Goal: Task Accomplishment & Management: Manage account settings

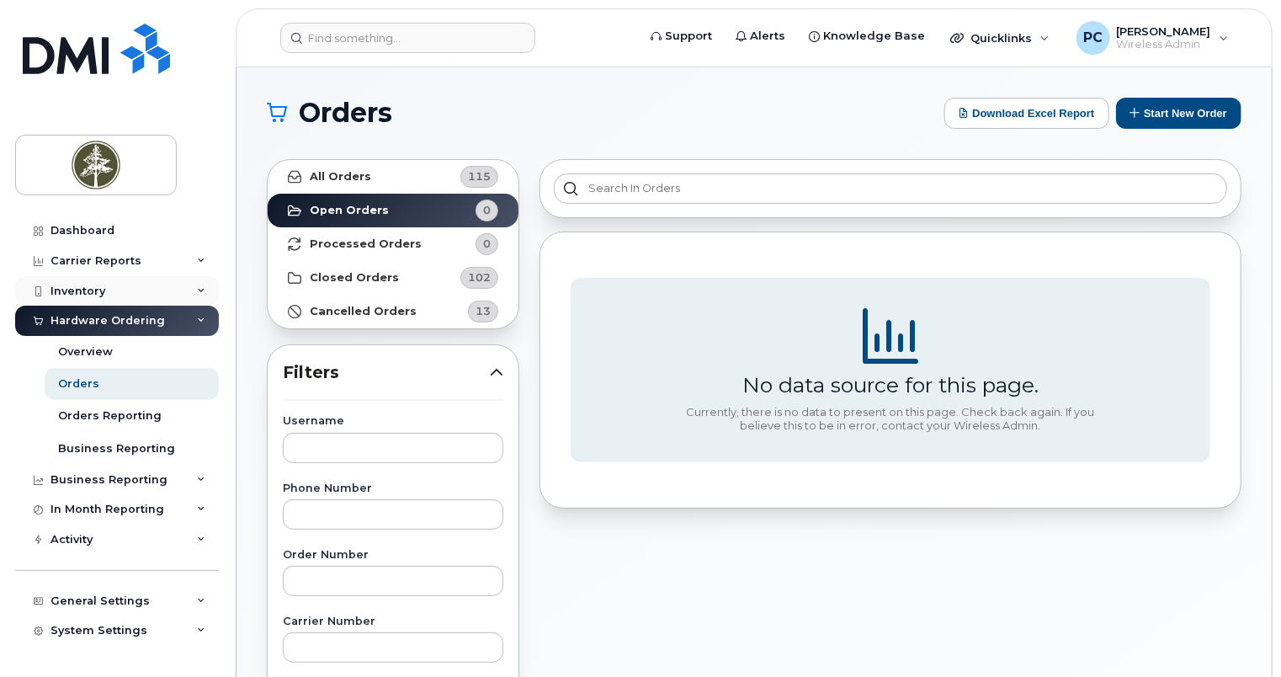
click at [146, 279] on div "Inventory" at bounding box center [117, 291] width 204 height 30
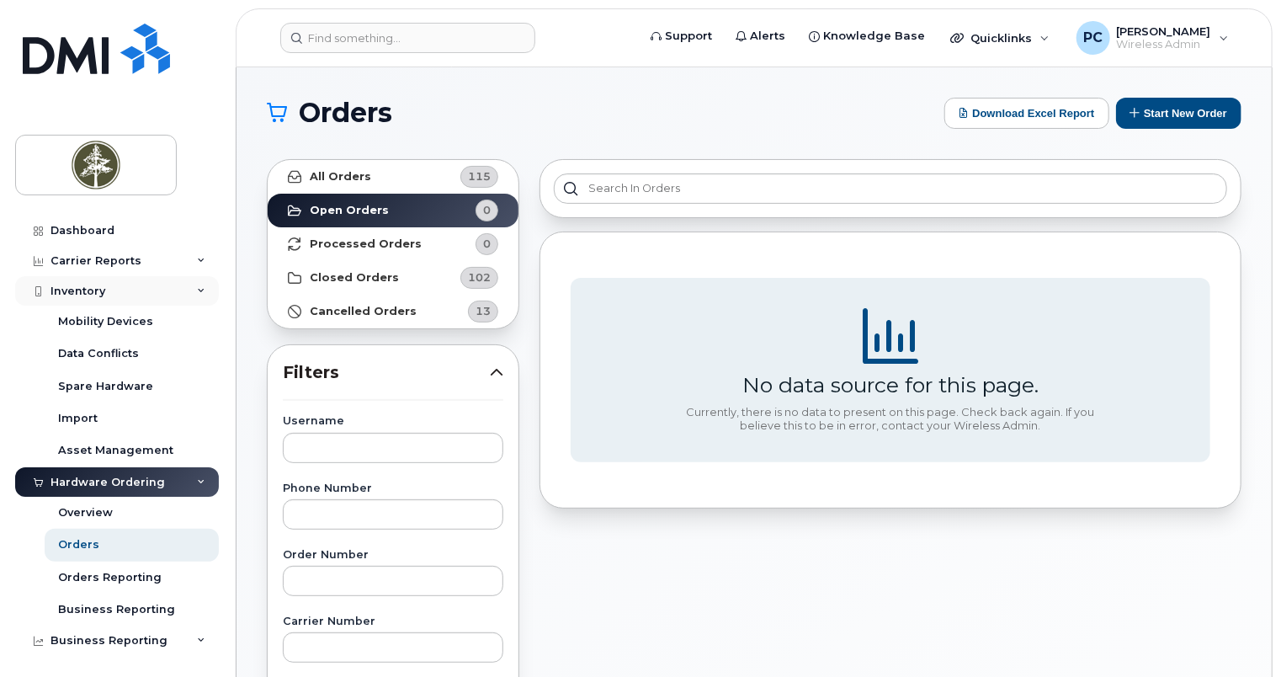
click at [126, 282] on div "Inventory" at bounding box center [117, 291] width 204 height 30
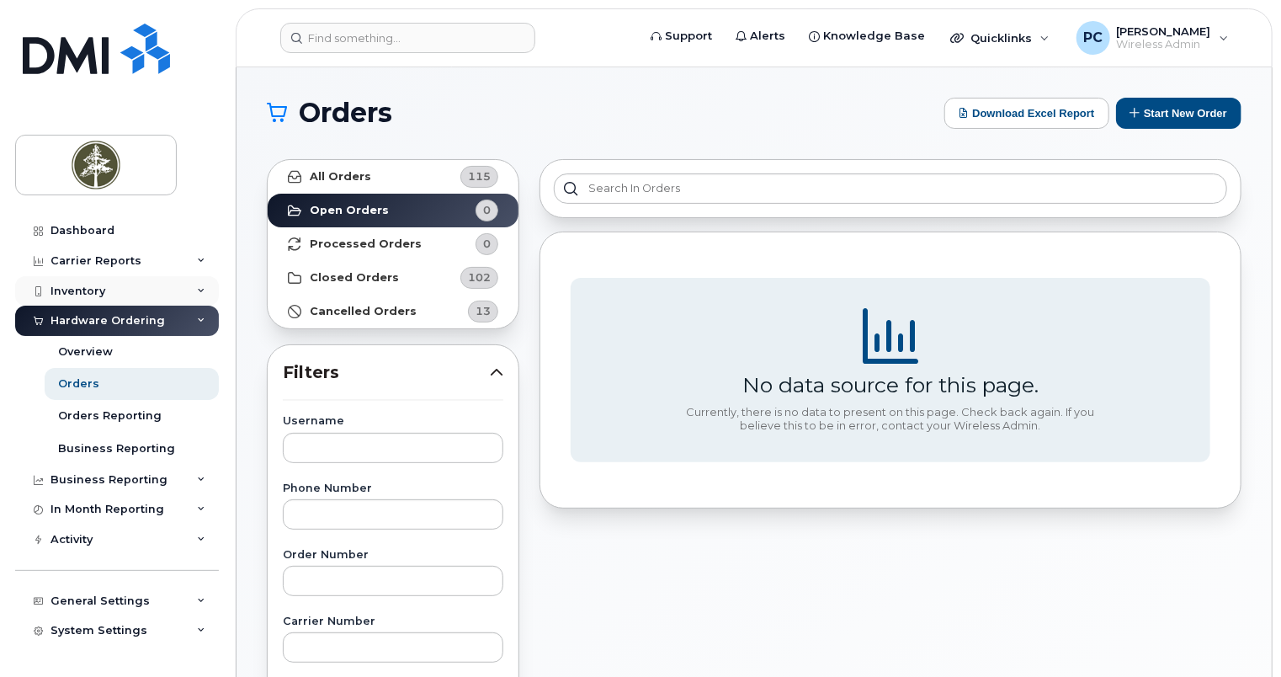
click at [166, 280] on div "Inventory" at bounding box center [117, 291] width 204 height 30
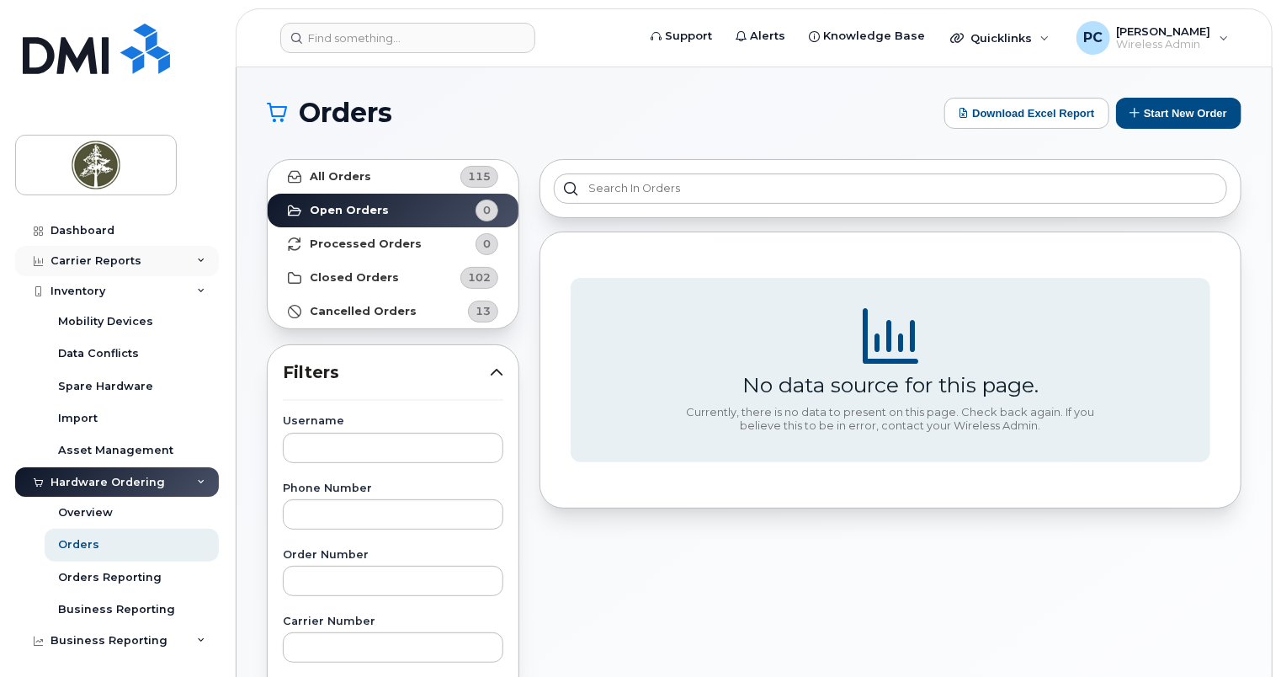
click at [163, 259] on div "Carrier Reports" at bounding box center [117, 261] width 204 height 30
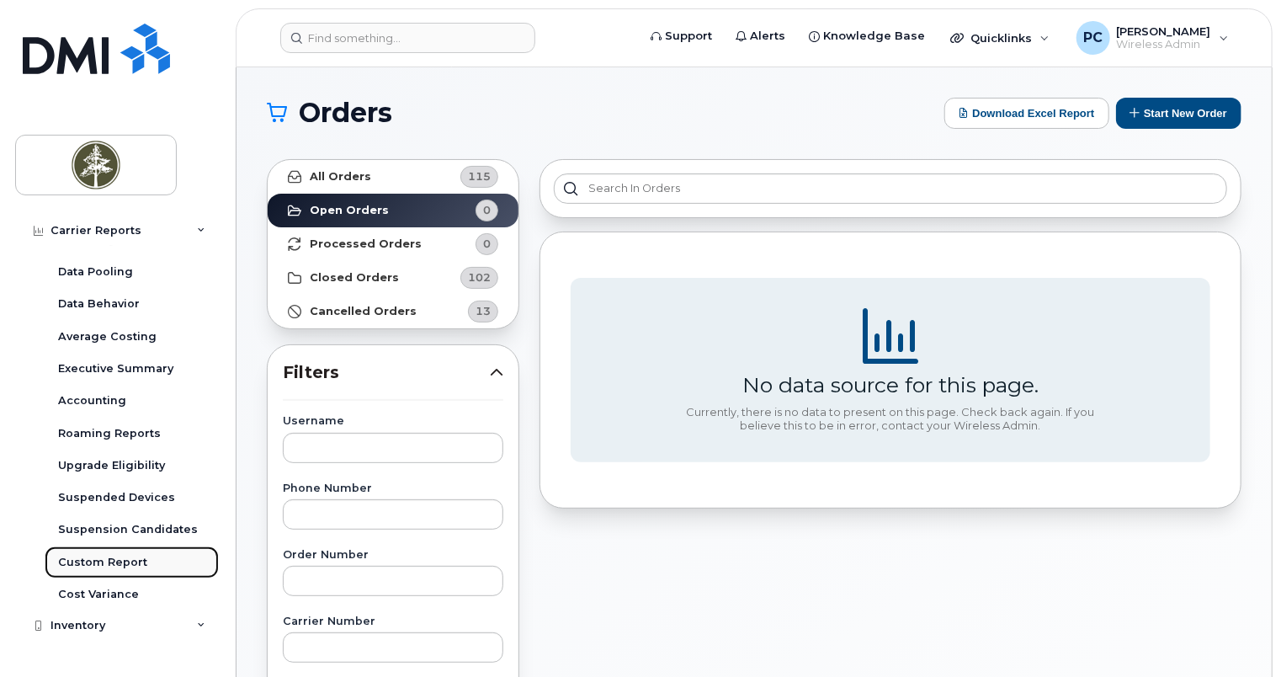
click at [124, 566] on div "Custom Report" at bounding box center [102, 562] width 89 height 15
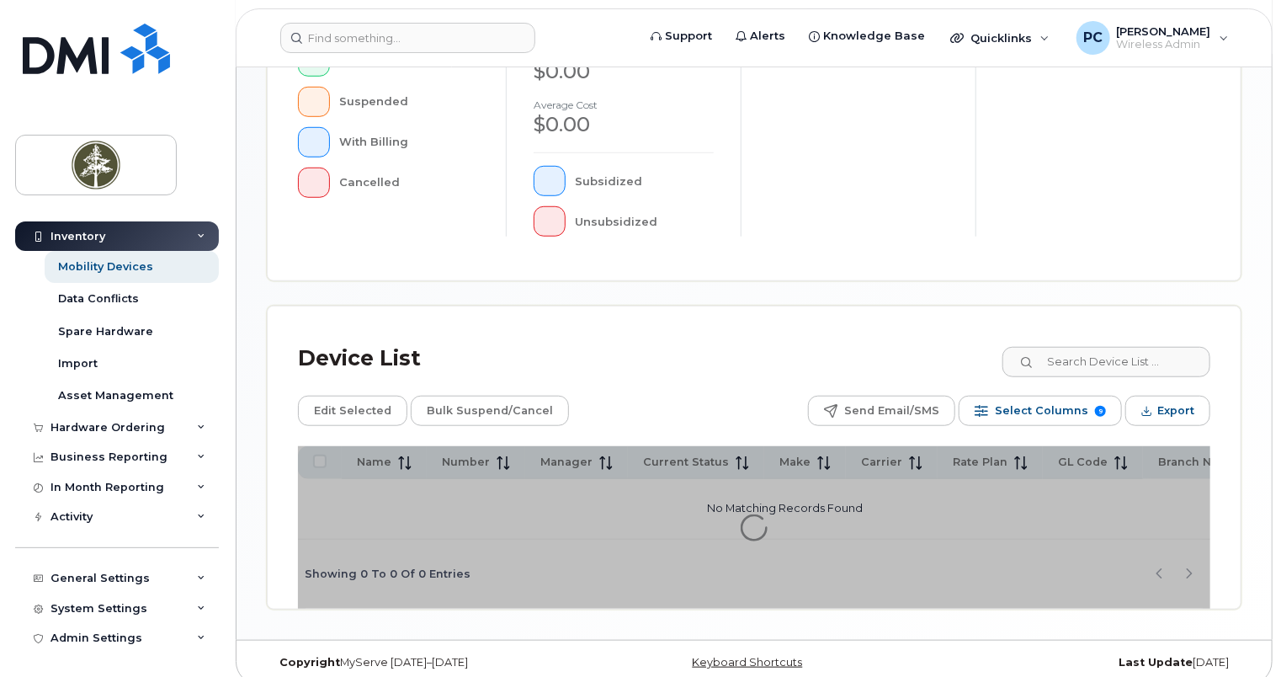
scroll to position [548, 0]
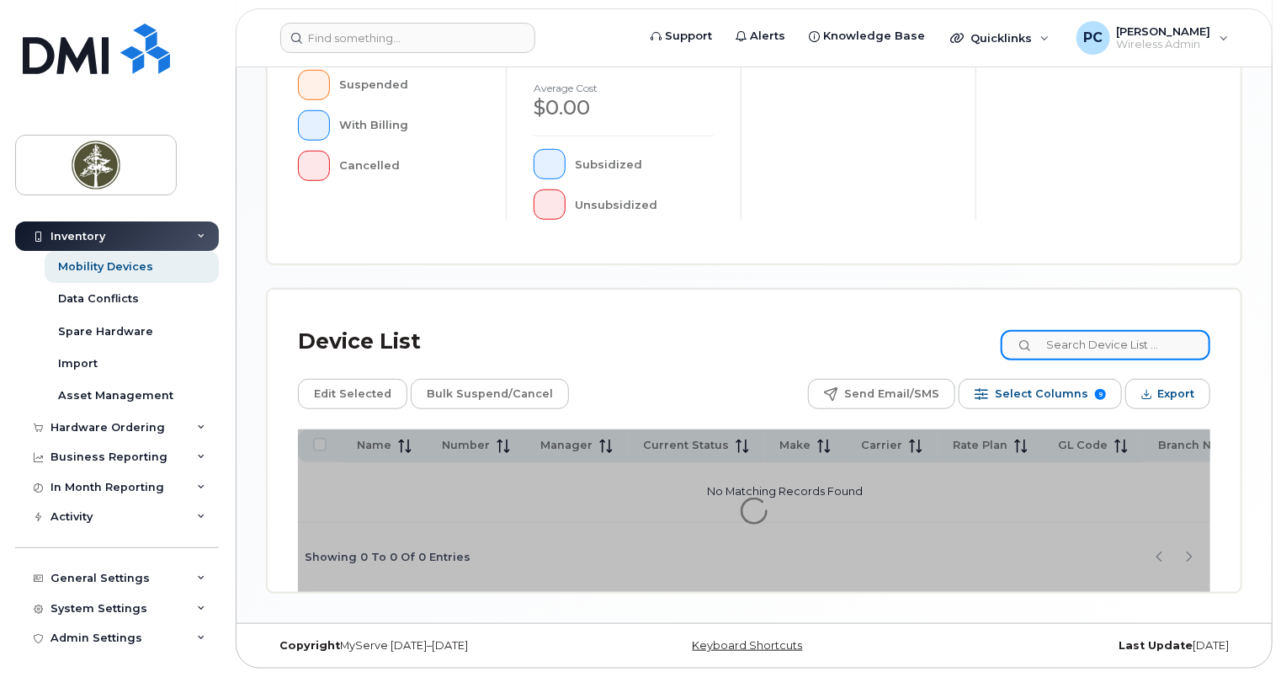
click at [1098, 339] on input at bounding box center [1106, 345] width 210 height 30
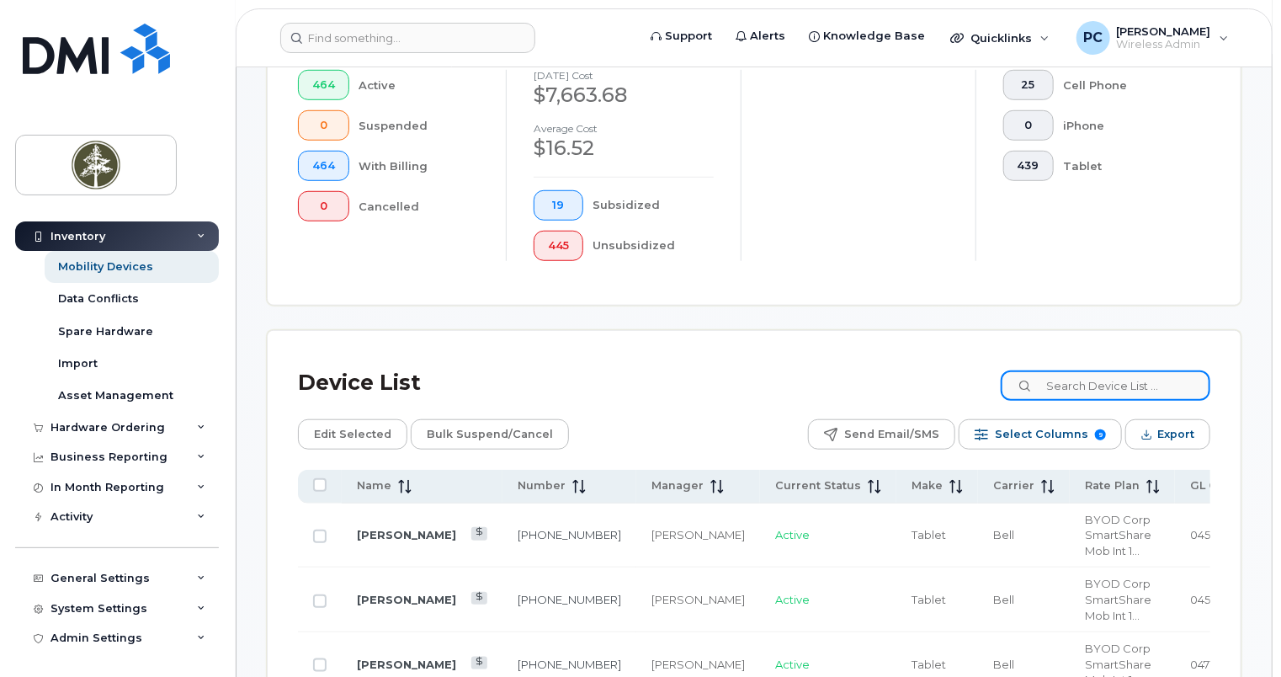
scroll to position [592, 0]
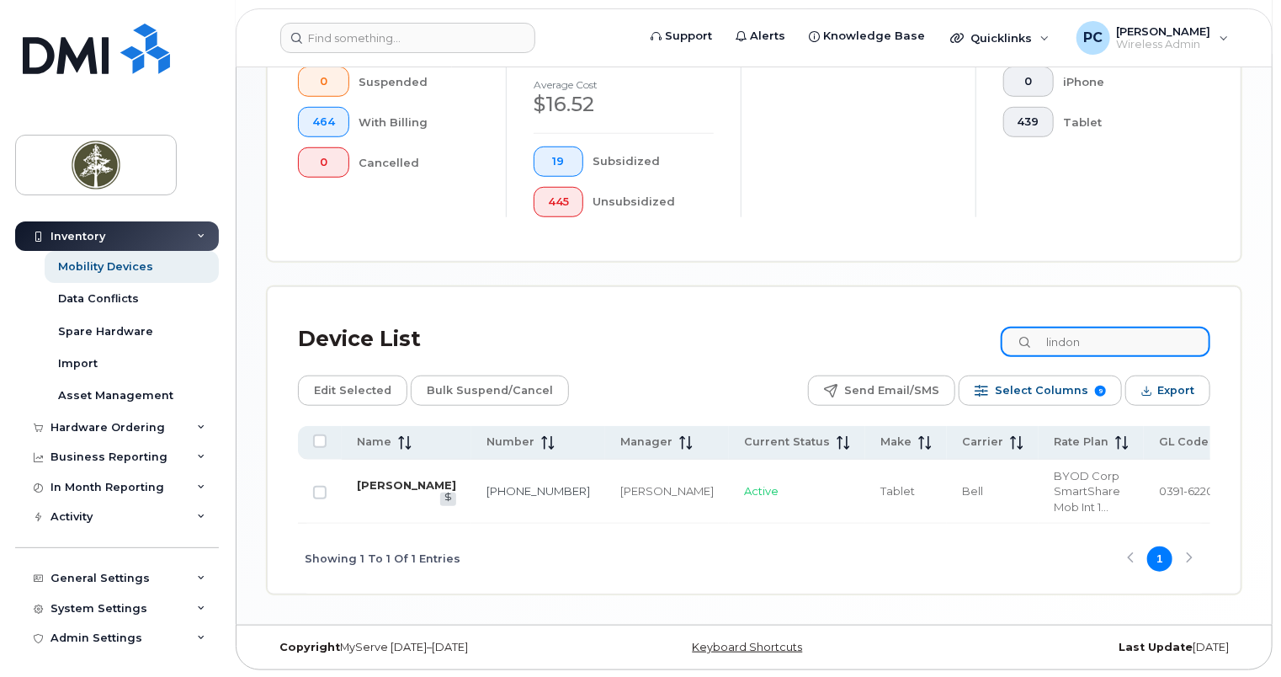
type input "lindon"
click at [360, 486] on link "[PERSON_NAME]" at bounding box center [406, 484] width 99 height 13
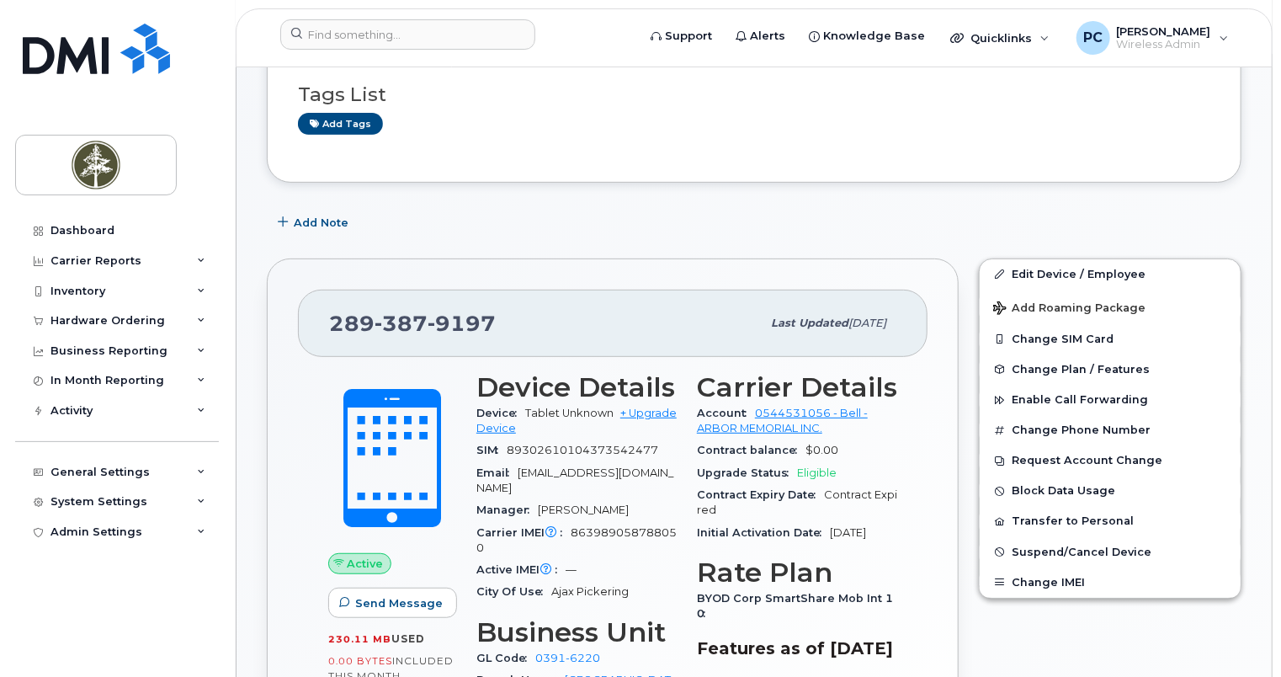
scroll to position [253, 0]
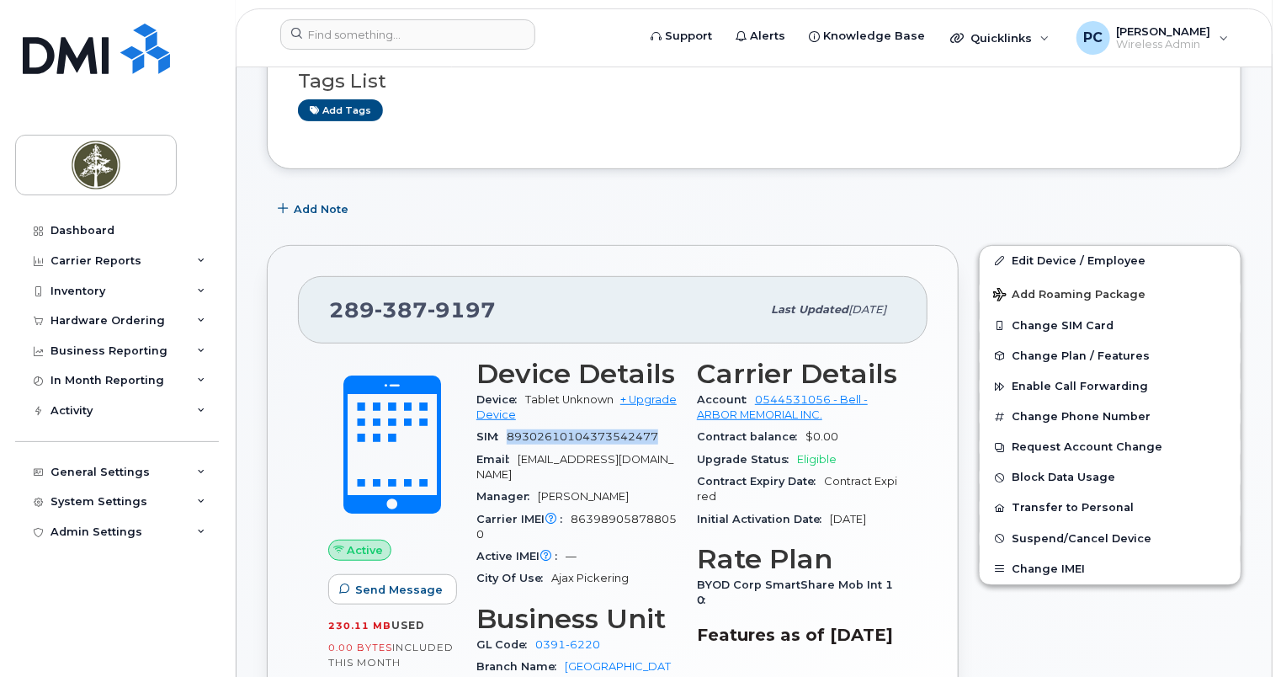
drag, startPoint x: 510, startPoint y: 417, endPoint x: 661, endPoint y: 409, distance: 150.9
click at [661, 426] on div "SIM 89302610104373542477" at bounding box center [576, 437] width 200 height 22
copy span "89302610104373542477"
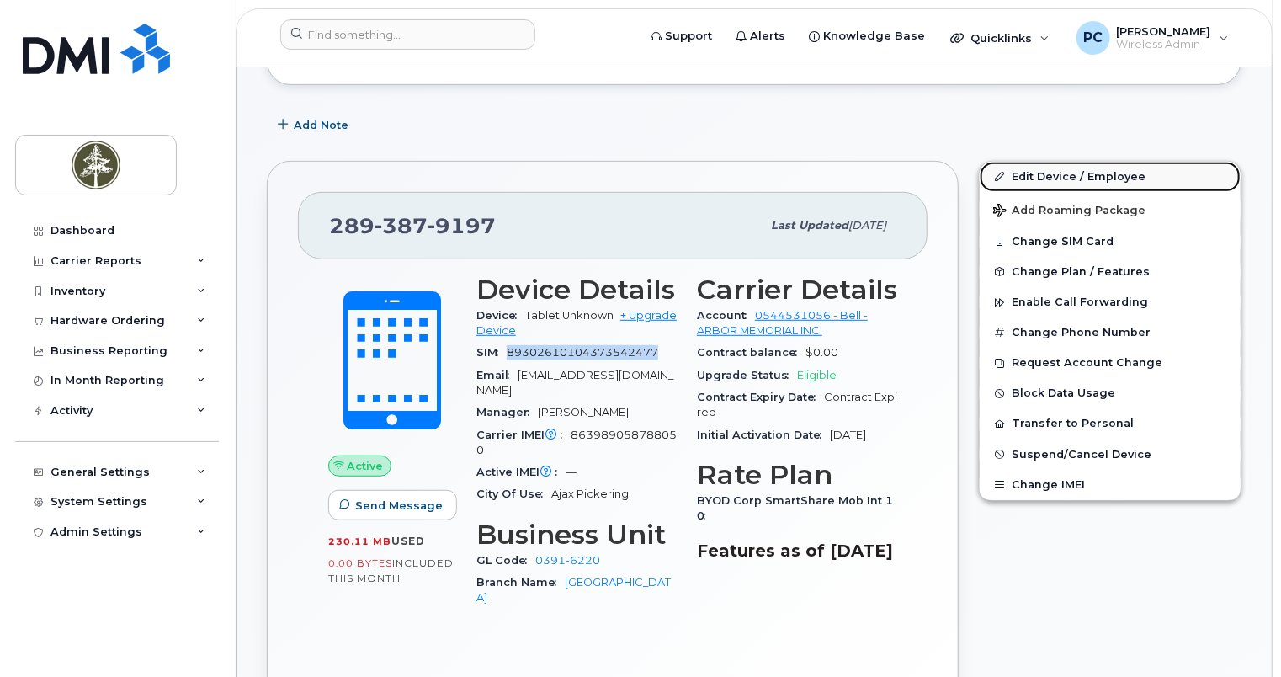
click at [1034, 162] on link "Edit Device / Employee" at bounding box center [1110, 177] width 261 height 30
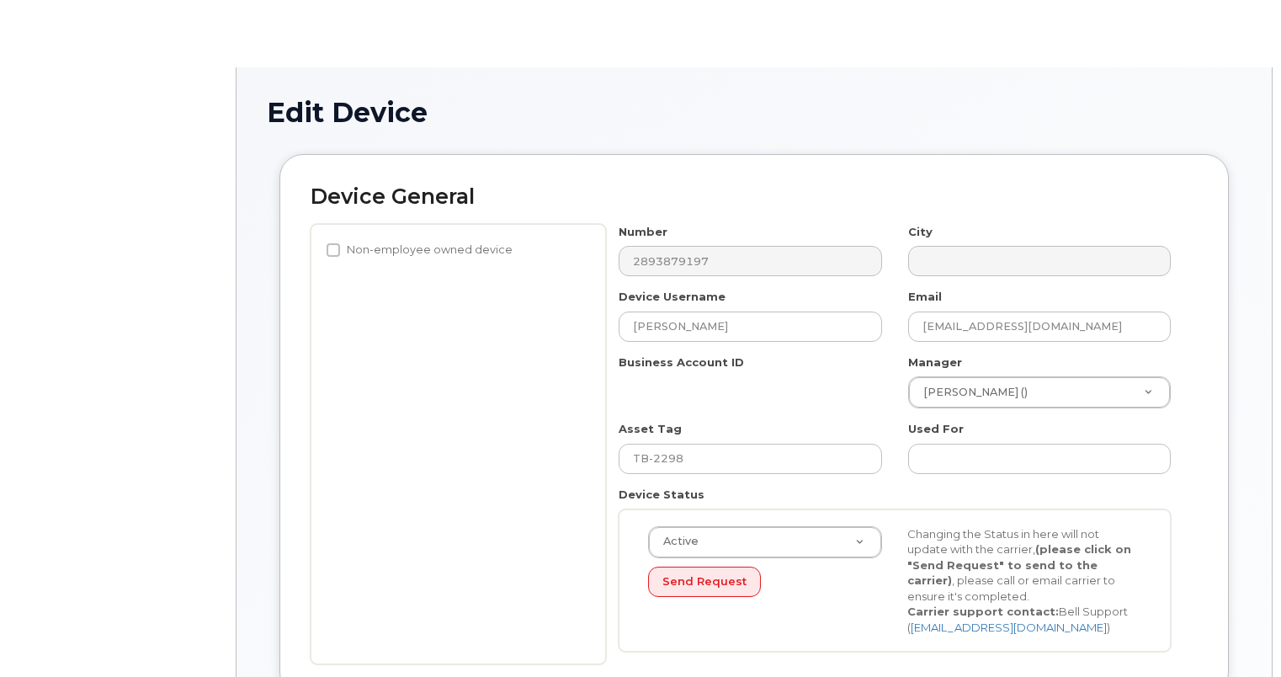
select select "4681752"
select select "4681778"
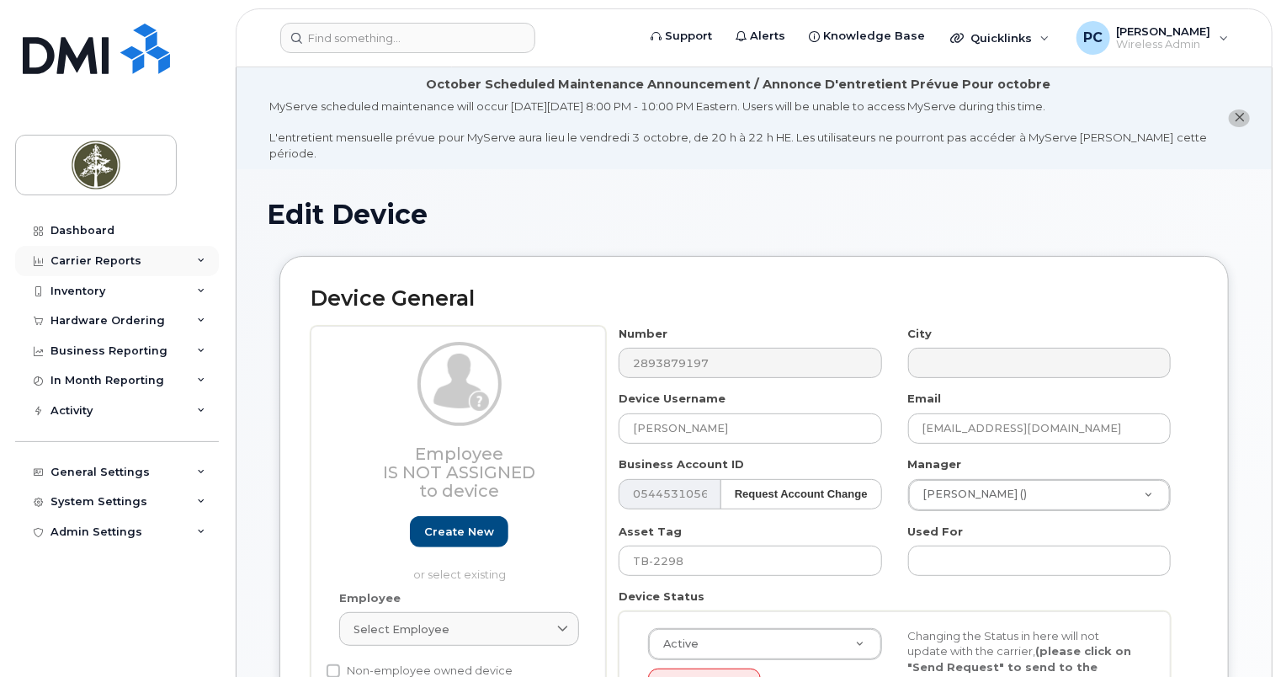
click at [138, 262] on div "Carrier Reports" at bounding box center [117, 261] width 204 height 30
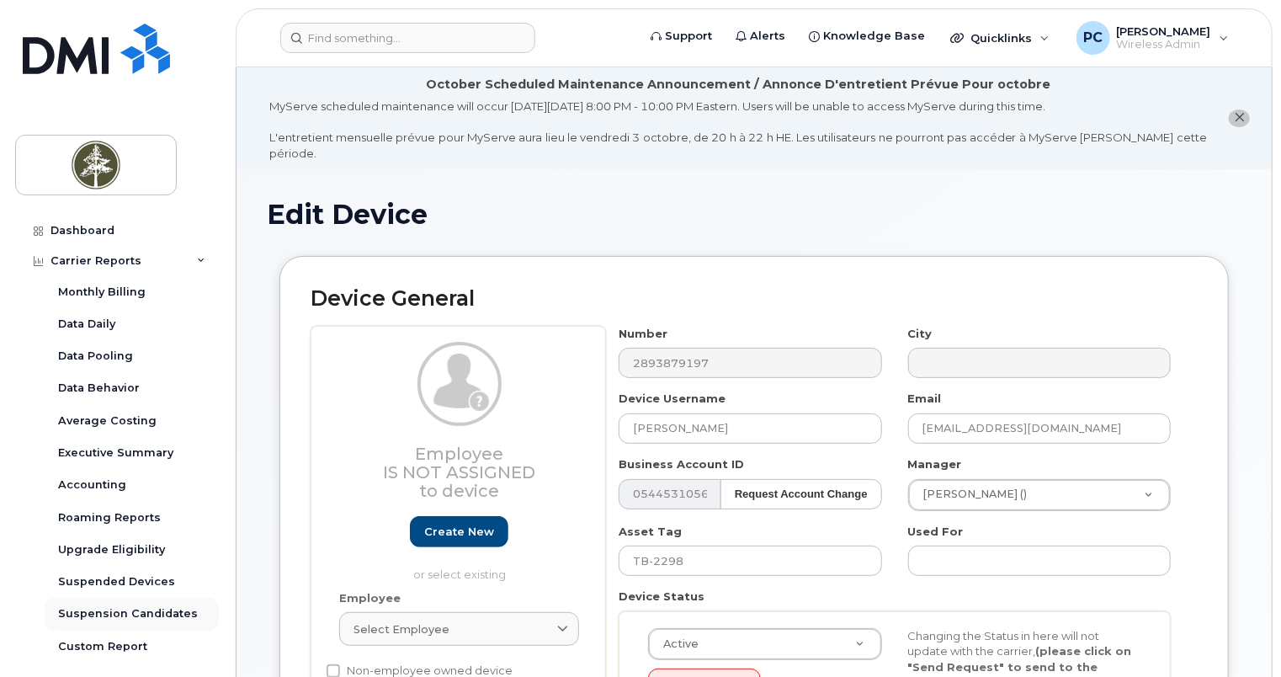
scroll to position [84, 0]
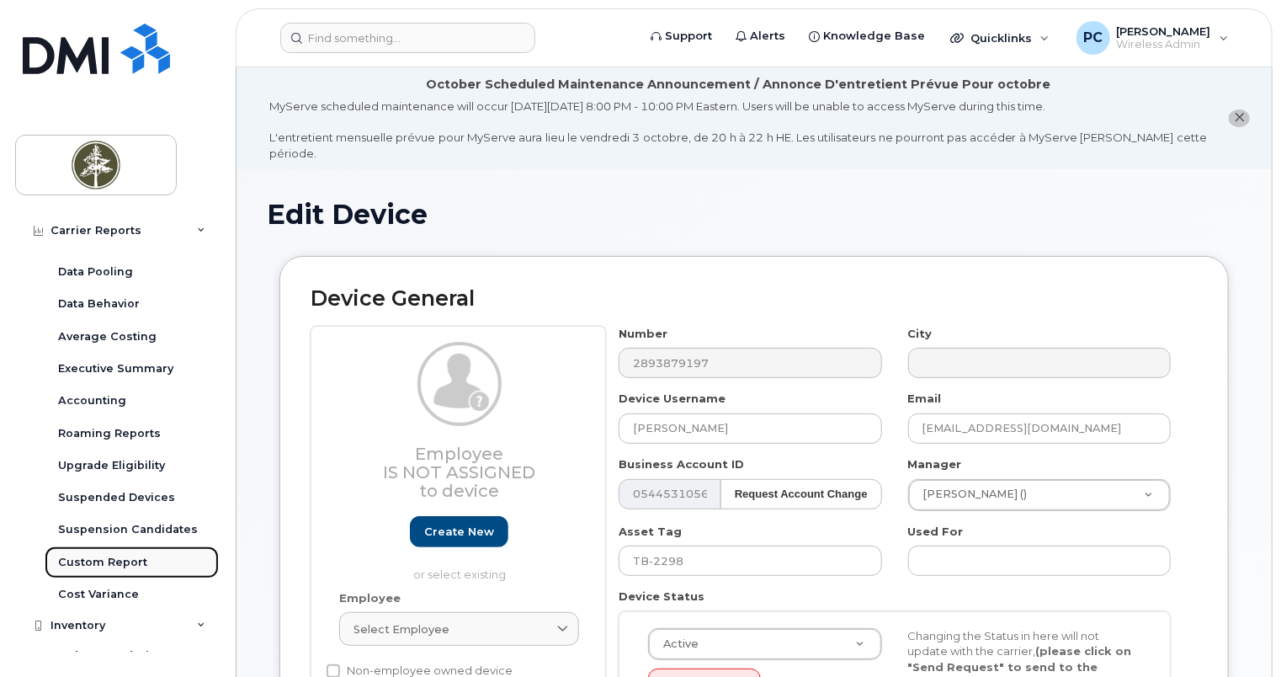
click at [112, 566] on div "Custom Report" at bounding box center [102, 562] width 89 height 15
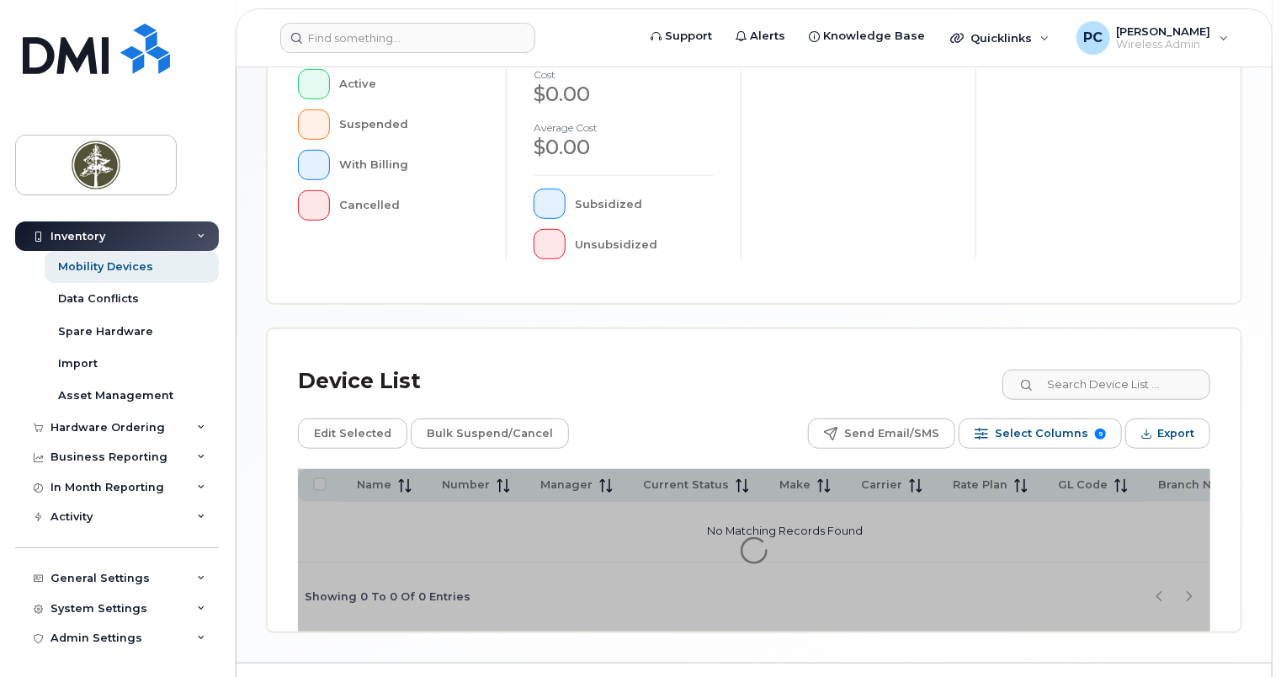
scroll to position [548, 0]
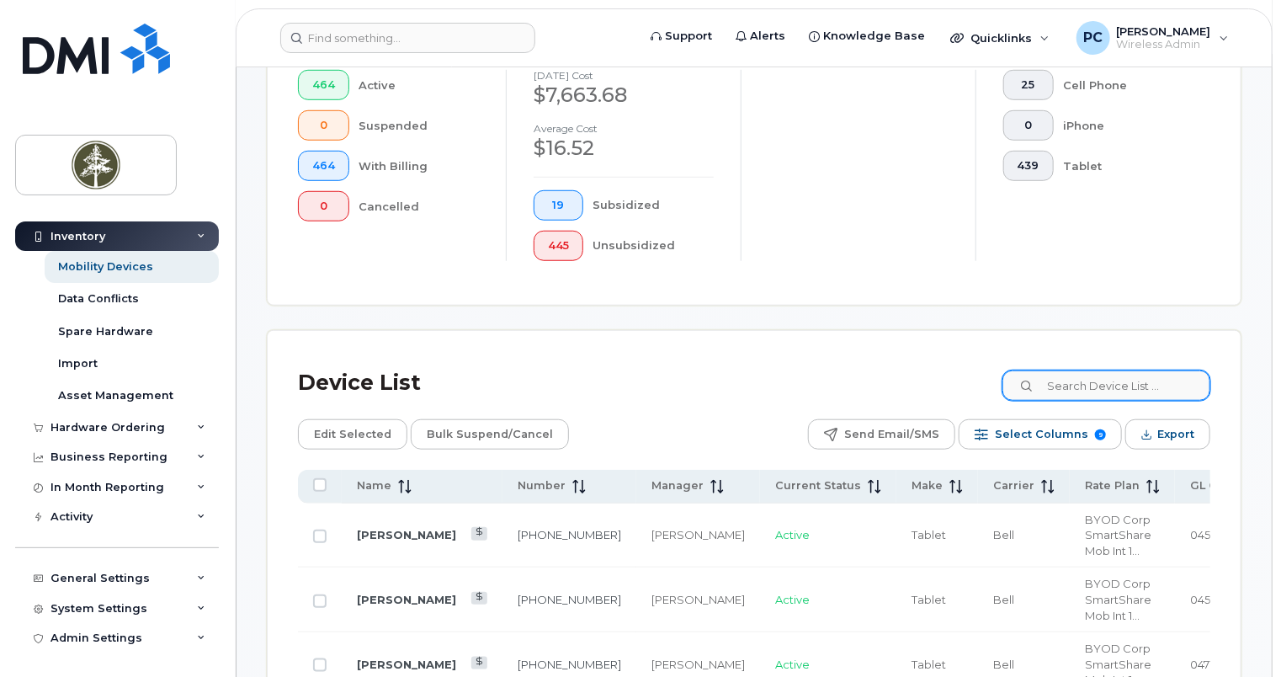
scroll to position [592, 0]
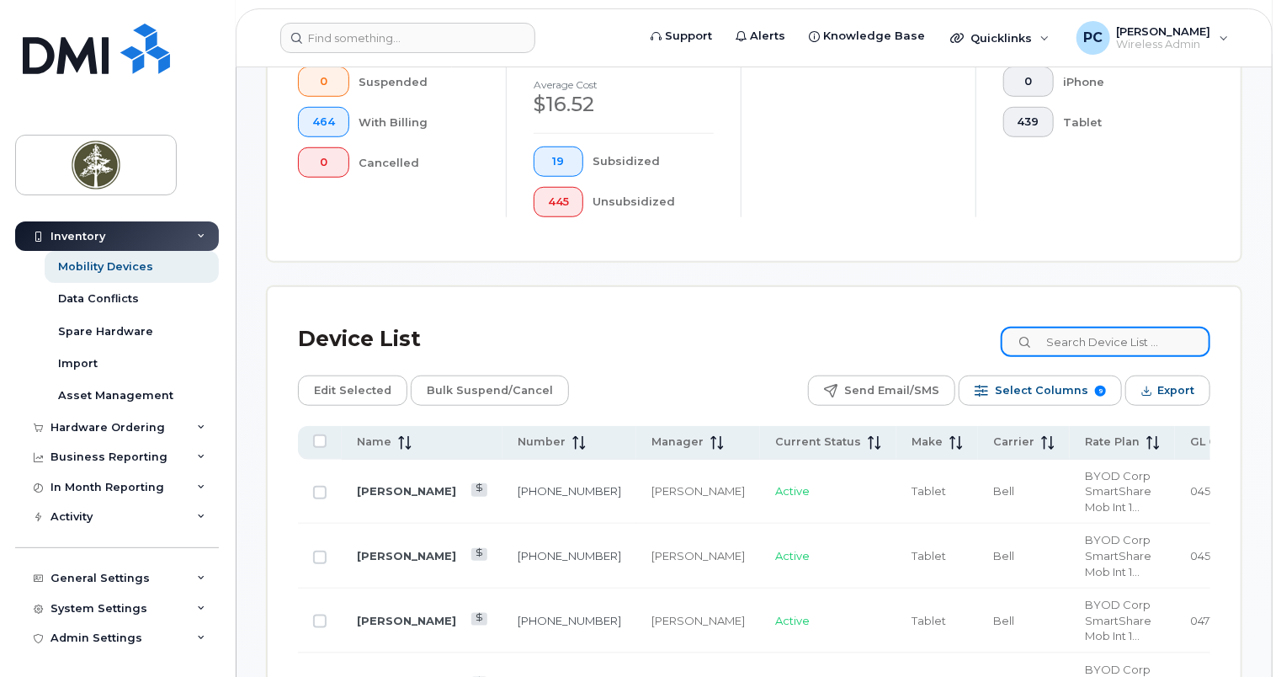
click at [1089, 345] on input at bounding box center [1106, 342] width 210 height 30
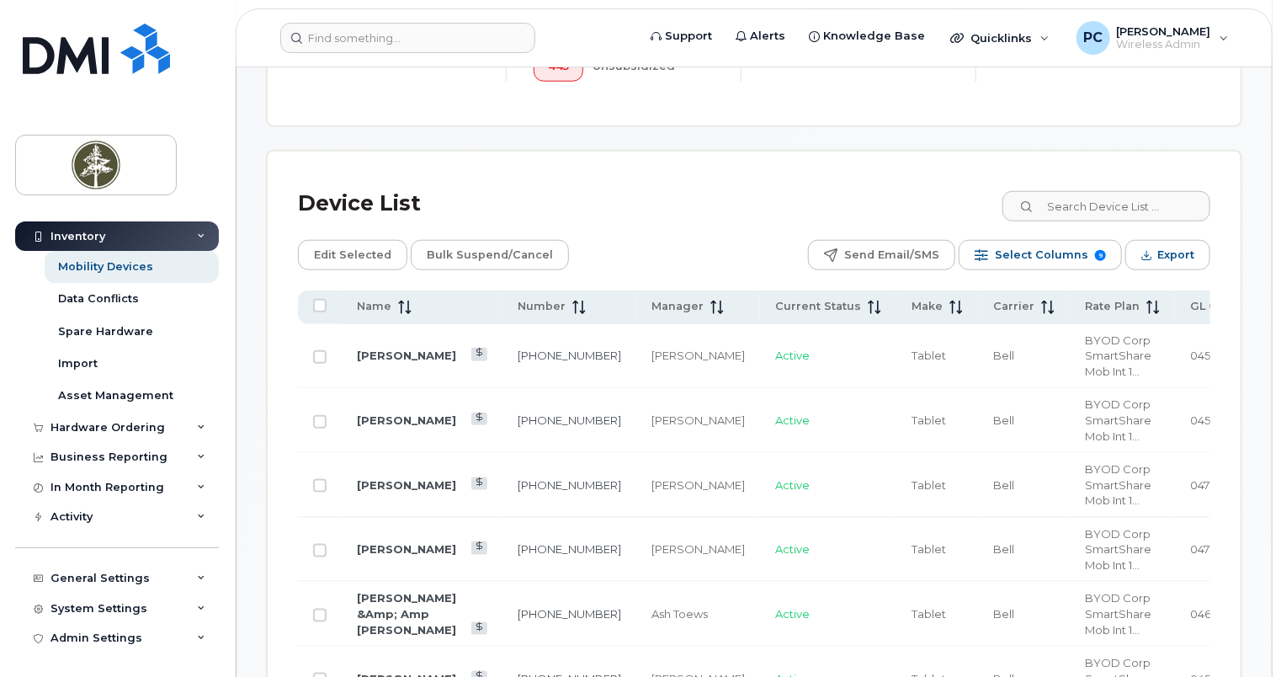
scroll to position [844, 0]
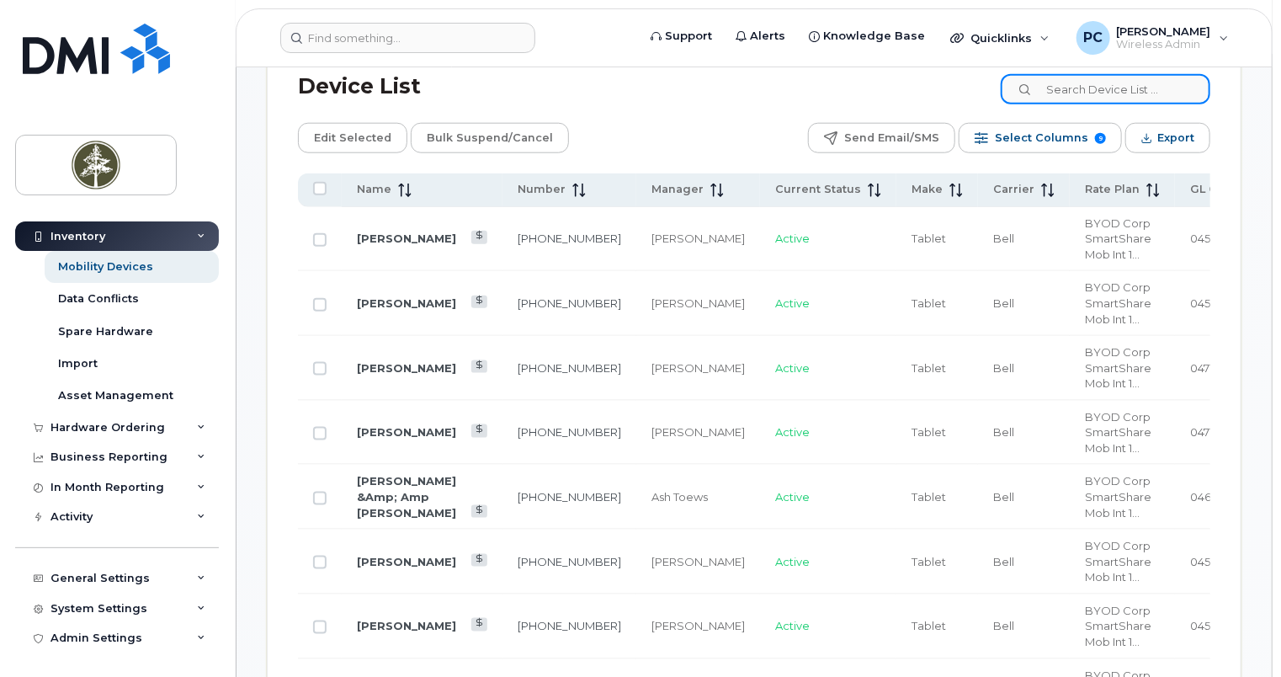
click at [1121, 90] on input at bounding box center [1106, 89] width 210 height 30
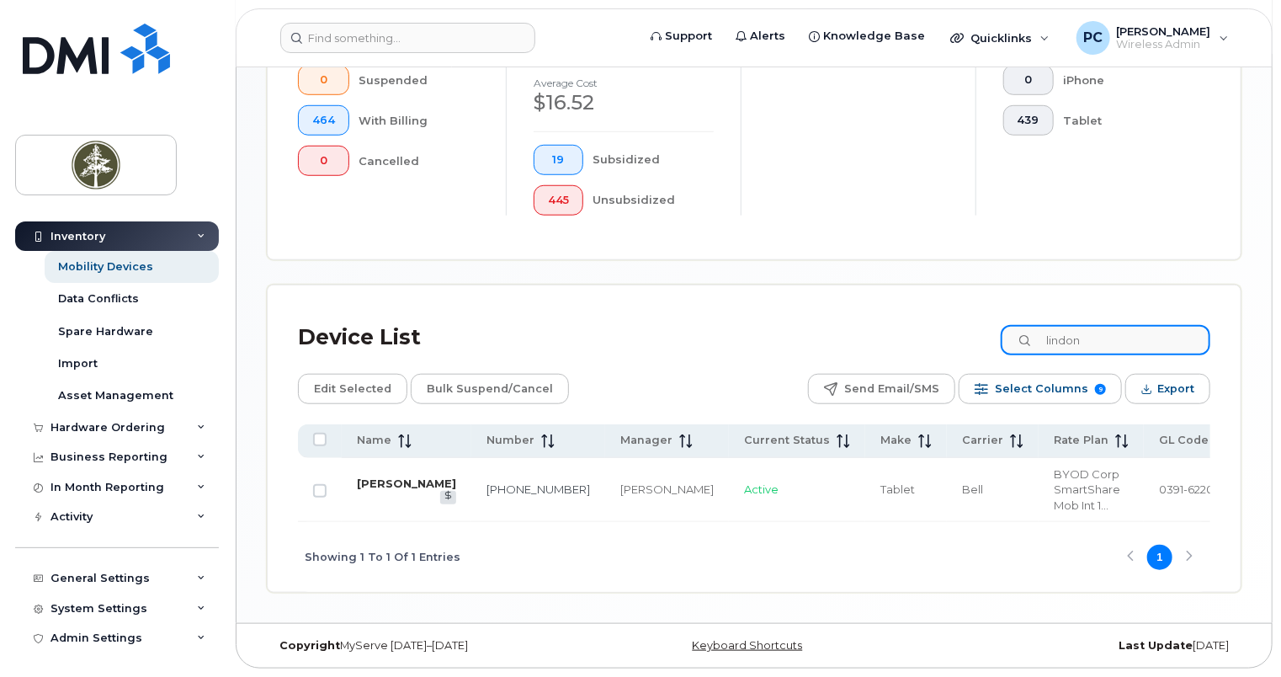
type input "lindon"
click at [373, 488] on link "[PERSON_NAME]" at bounding box center [406, 482] width 99 height 13
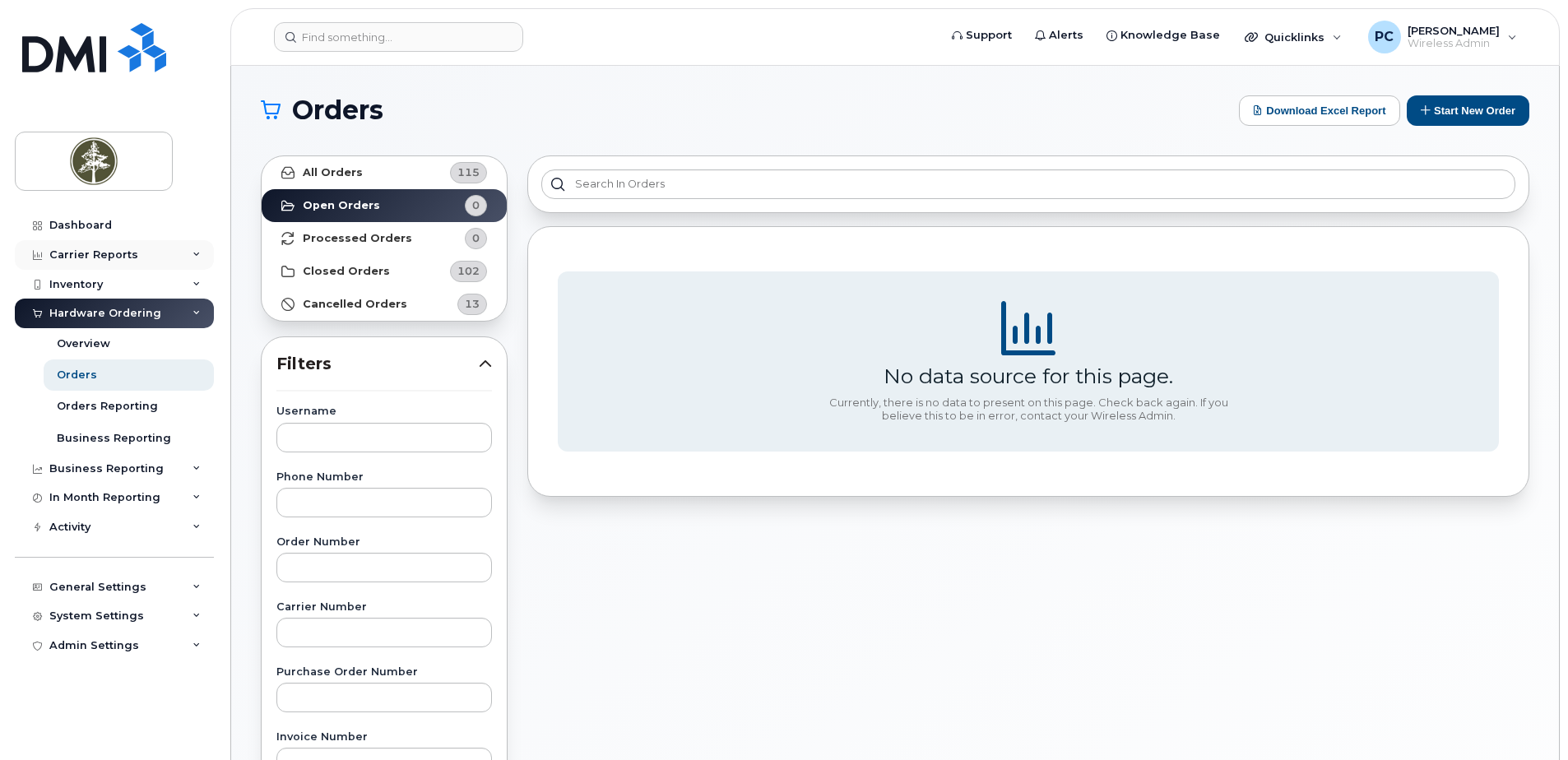
click at [134, 260] on div "Carrier Reports" at bounding box center [114, 255] width 199 height 29
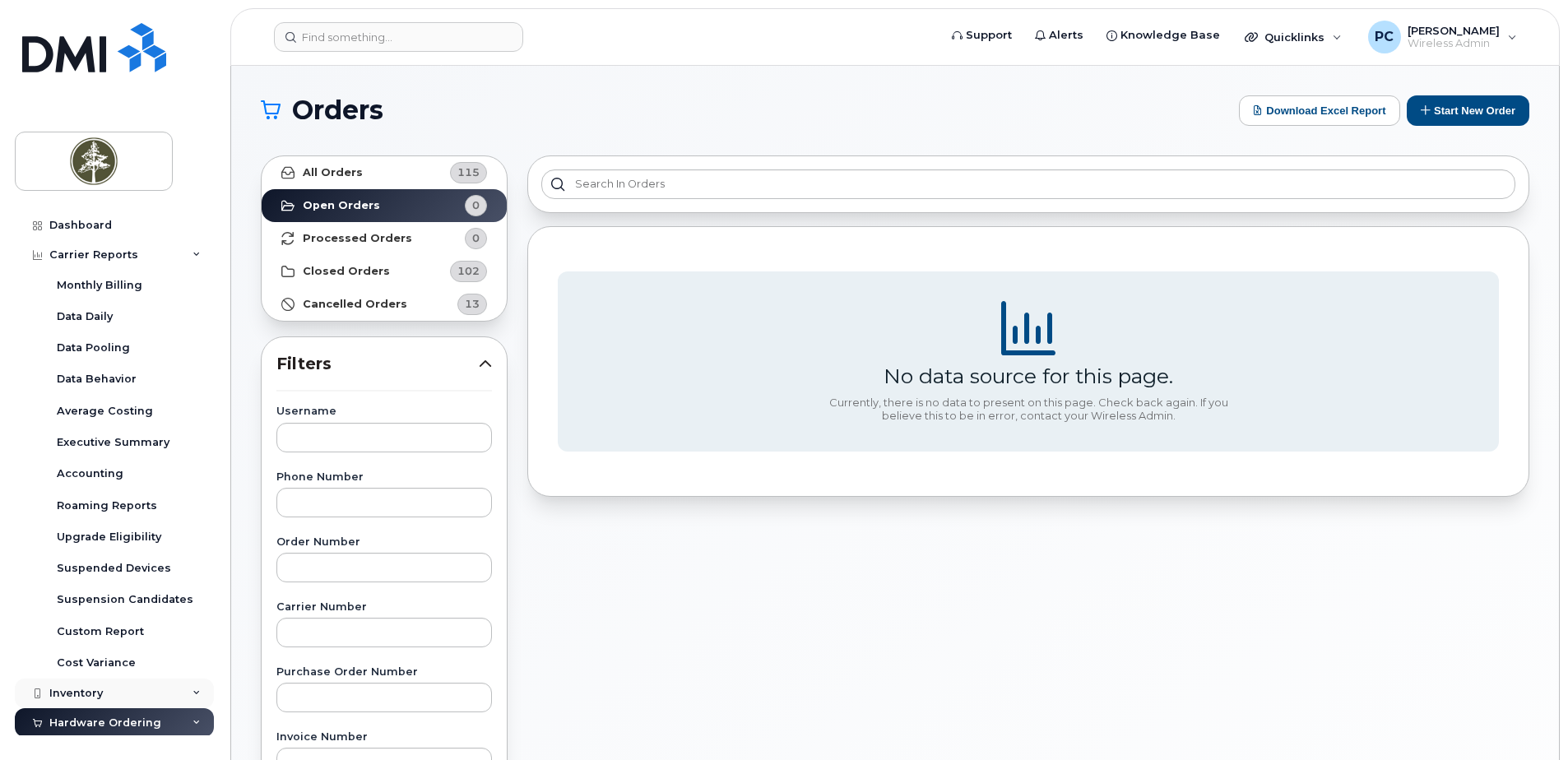
scroll to position [82, 0]
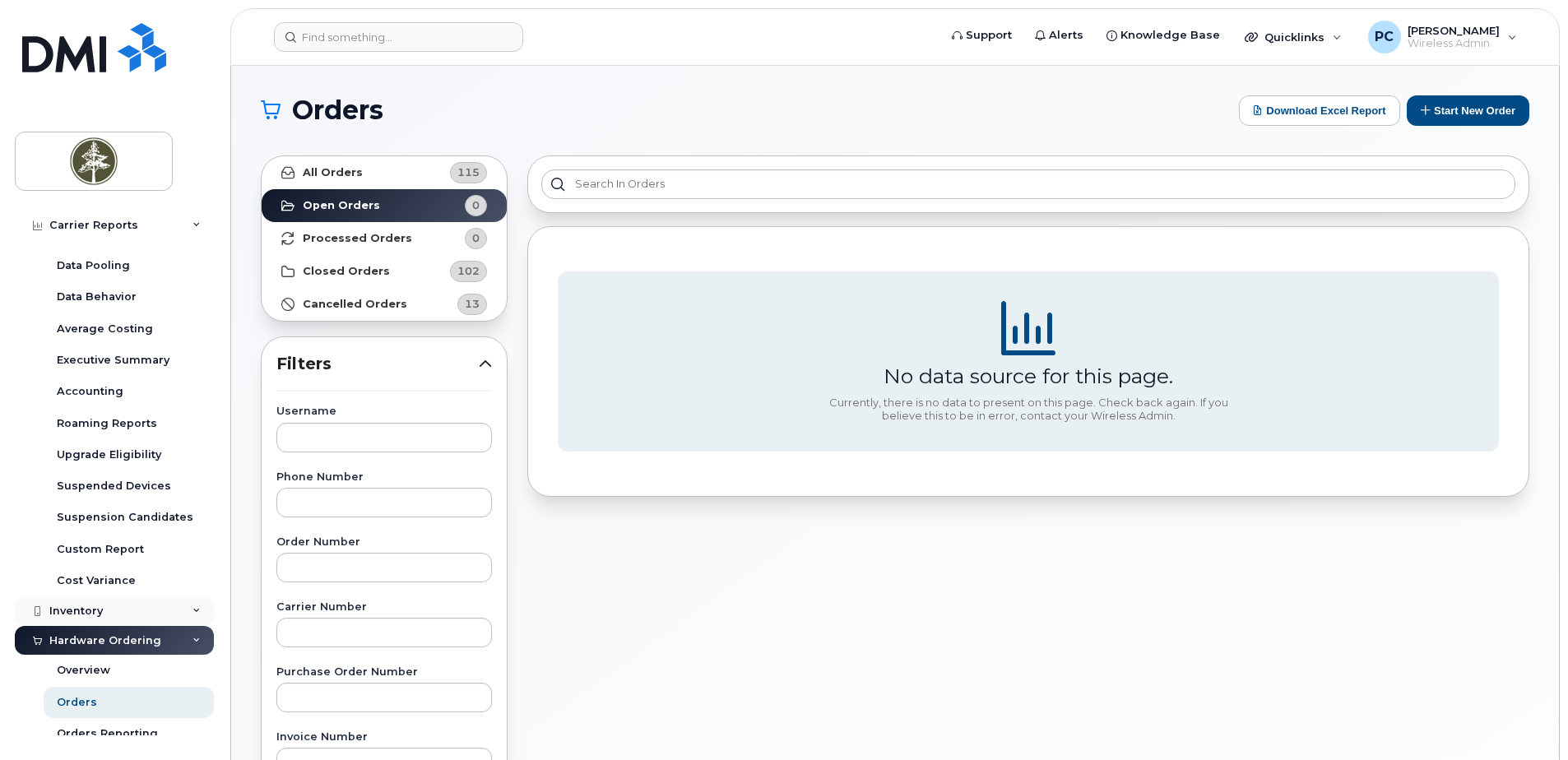
click at [192, 612] on icon at bounding box center [196, 611] width 8 height 8
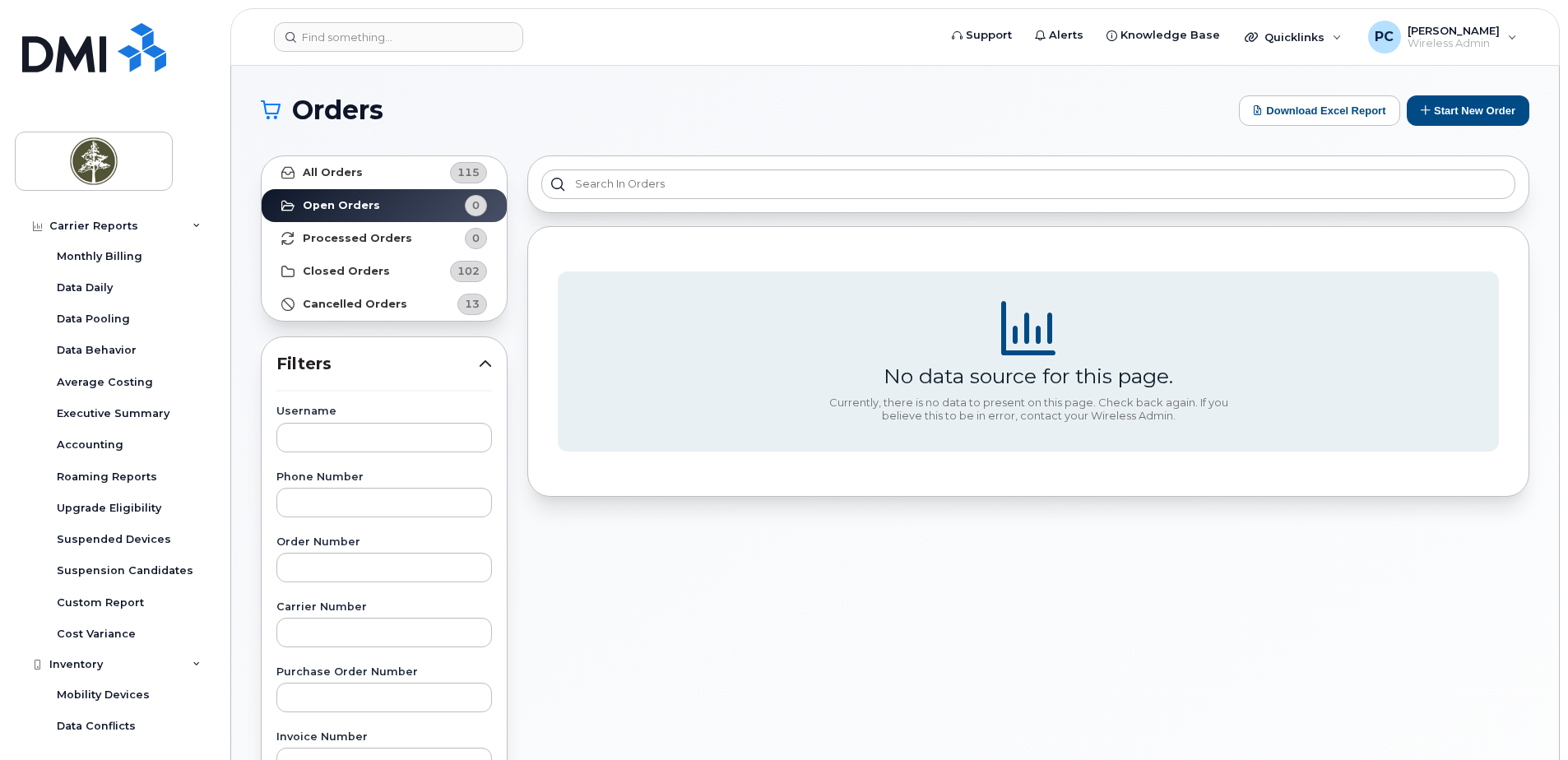
scroll to position [0, 0]
click at [160, 252] on div "Carrier Reports" at bounding box center [114, 255] width 199 height 29
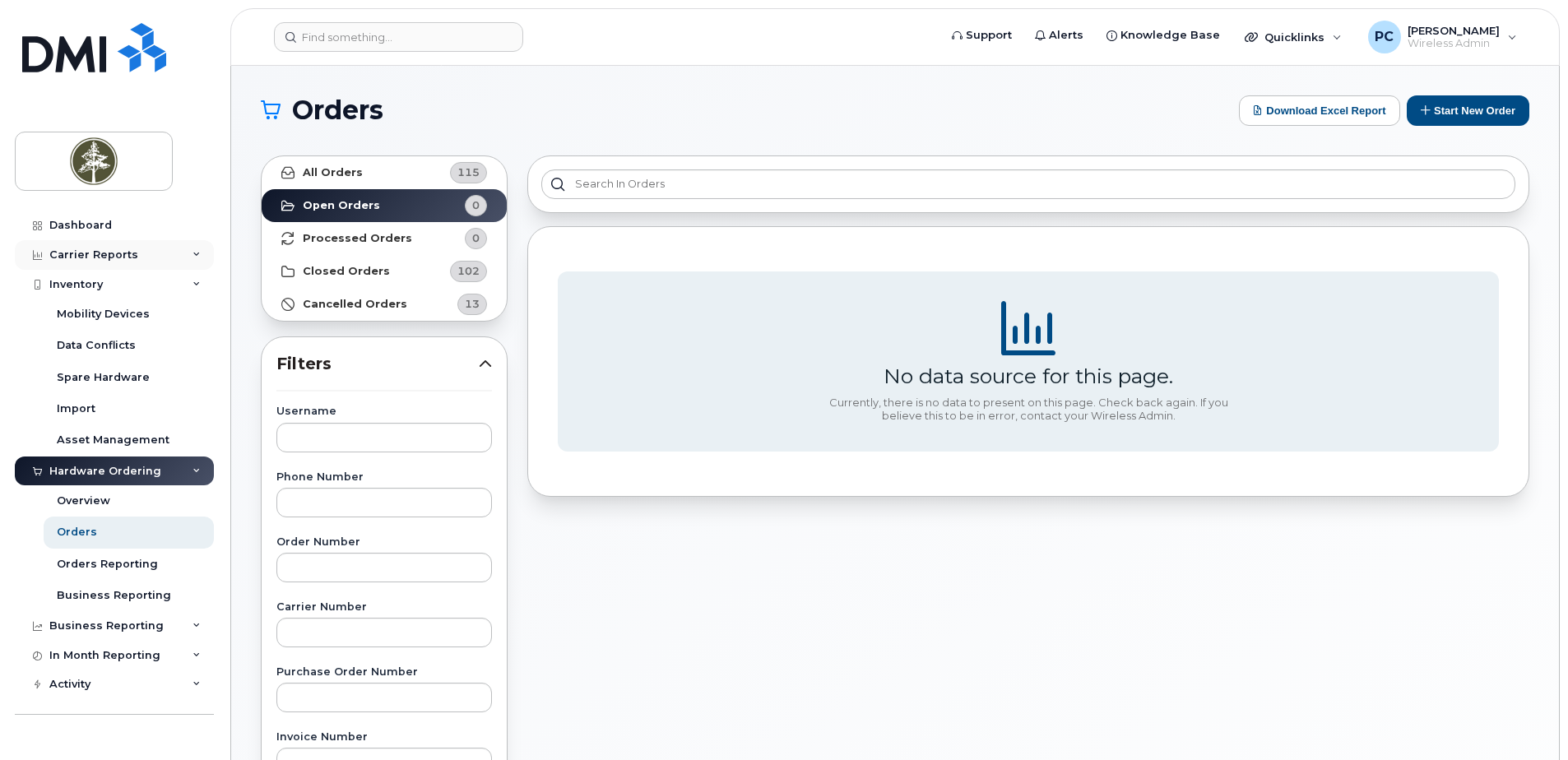
click at [164, 251] on div "Carrier Reports" at bounding box center [114, 255] width 199 height 29
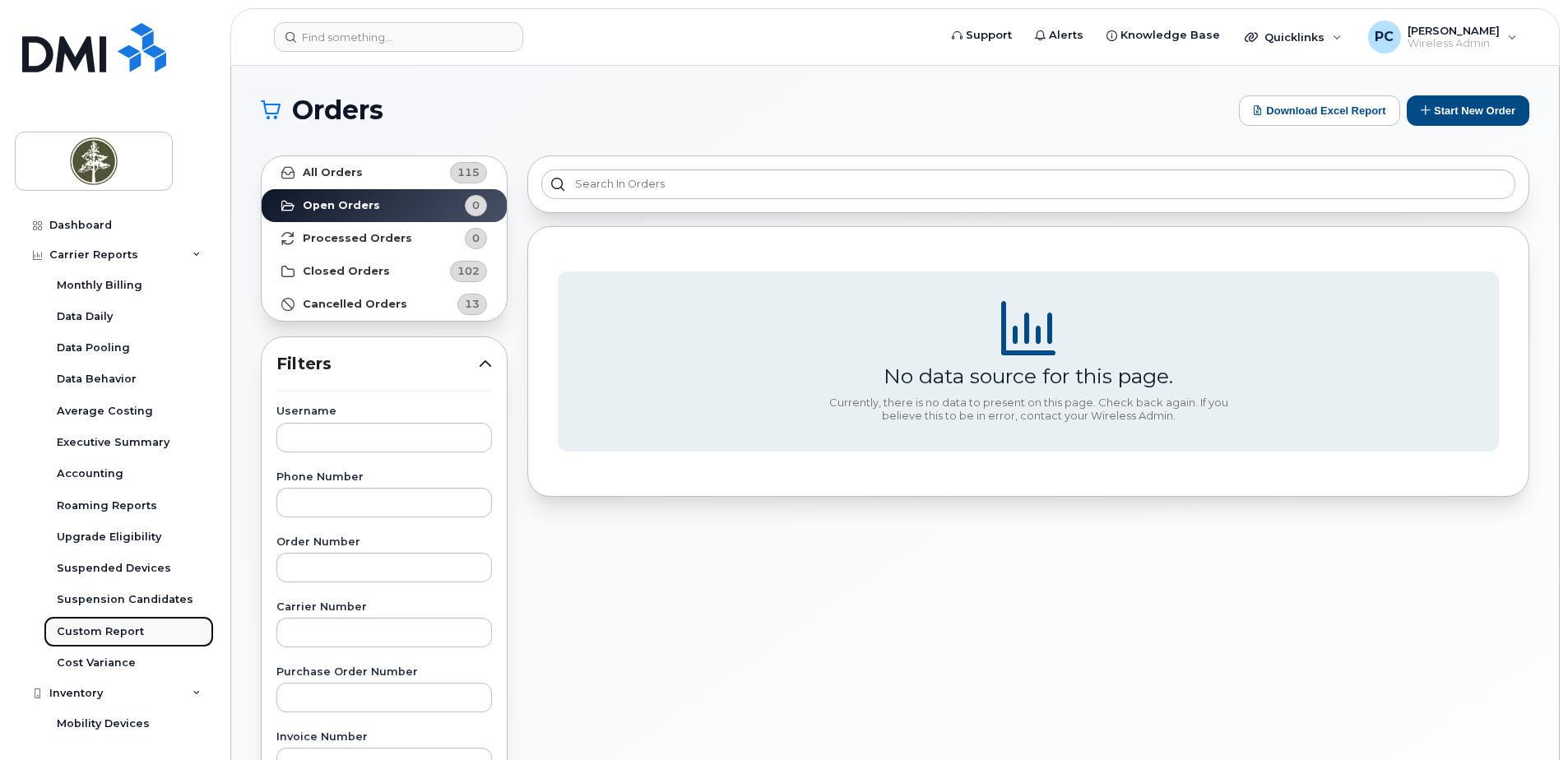
click at [114, 625] on div "Custom Report" at bounding box center [100, 631] width 87 height 15
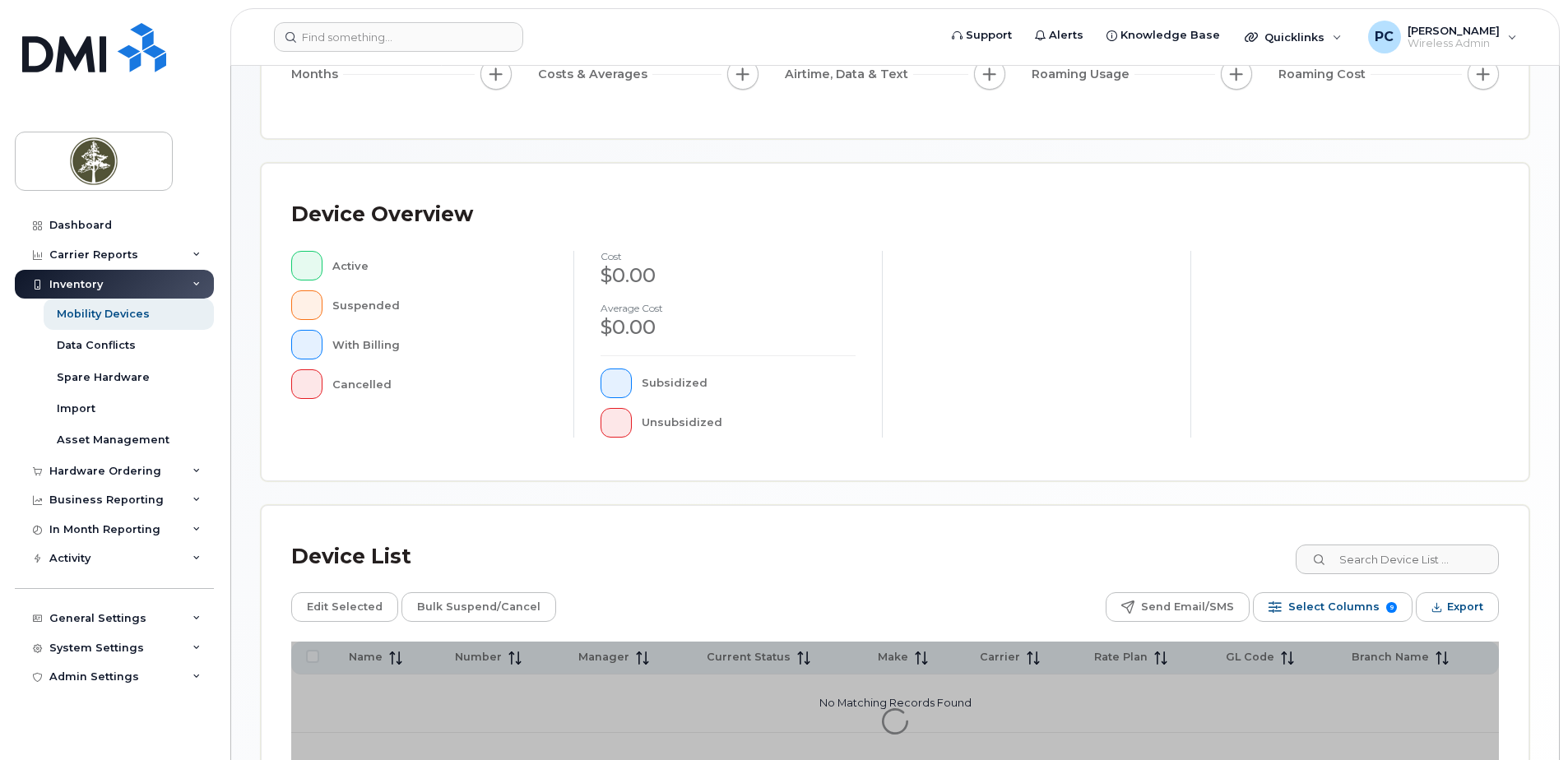
scroll to position [371, 0]
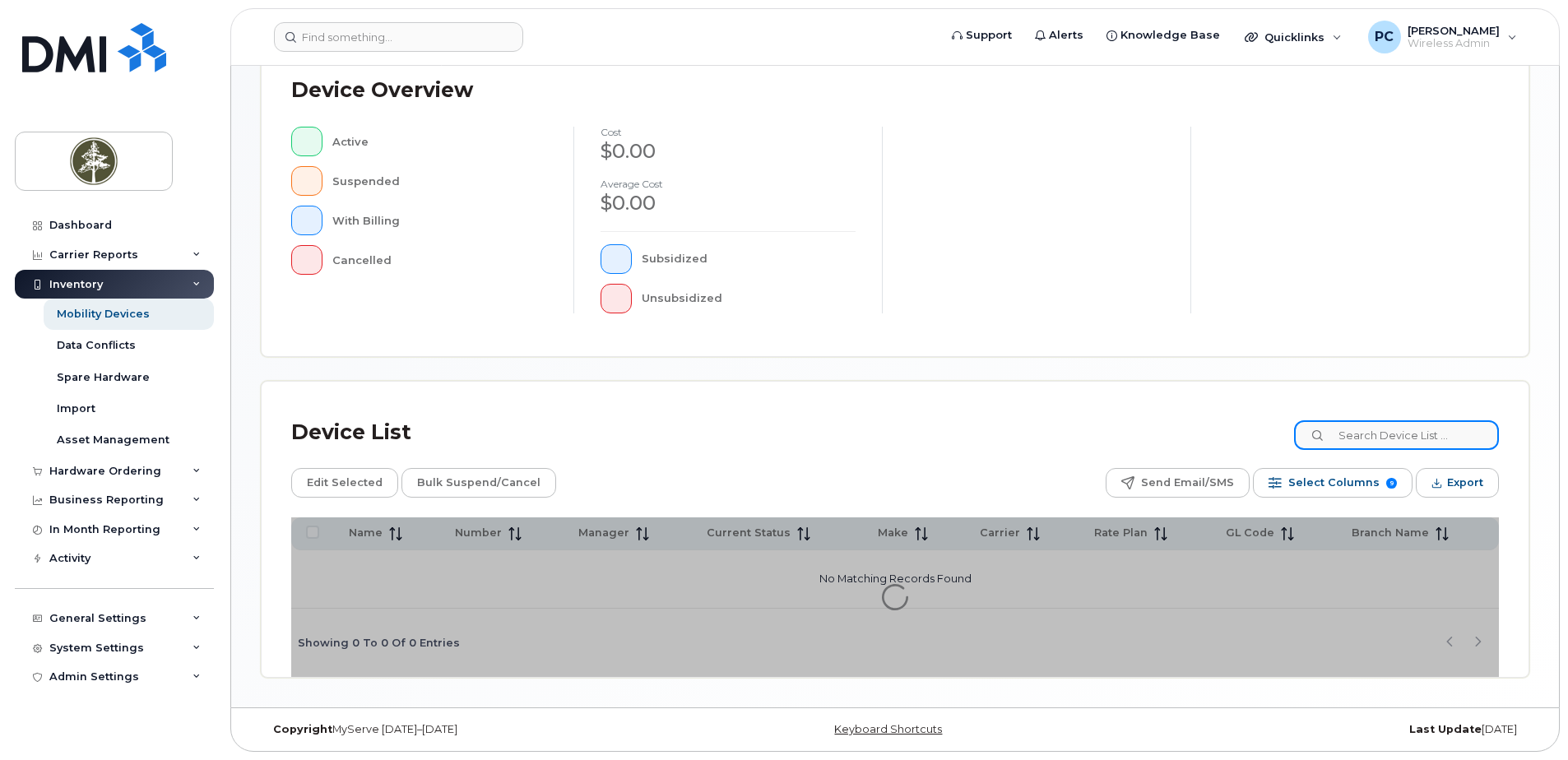
click at [1360, 438] on input at bounding box center [1396, 435] width 205 height 29
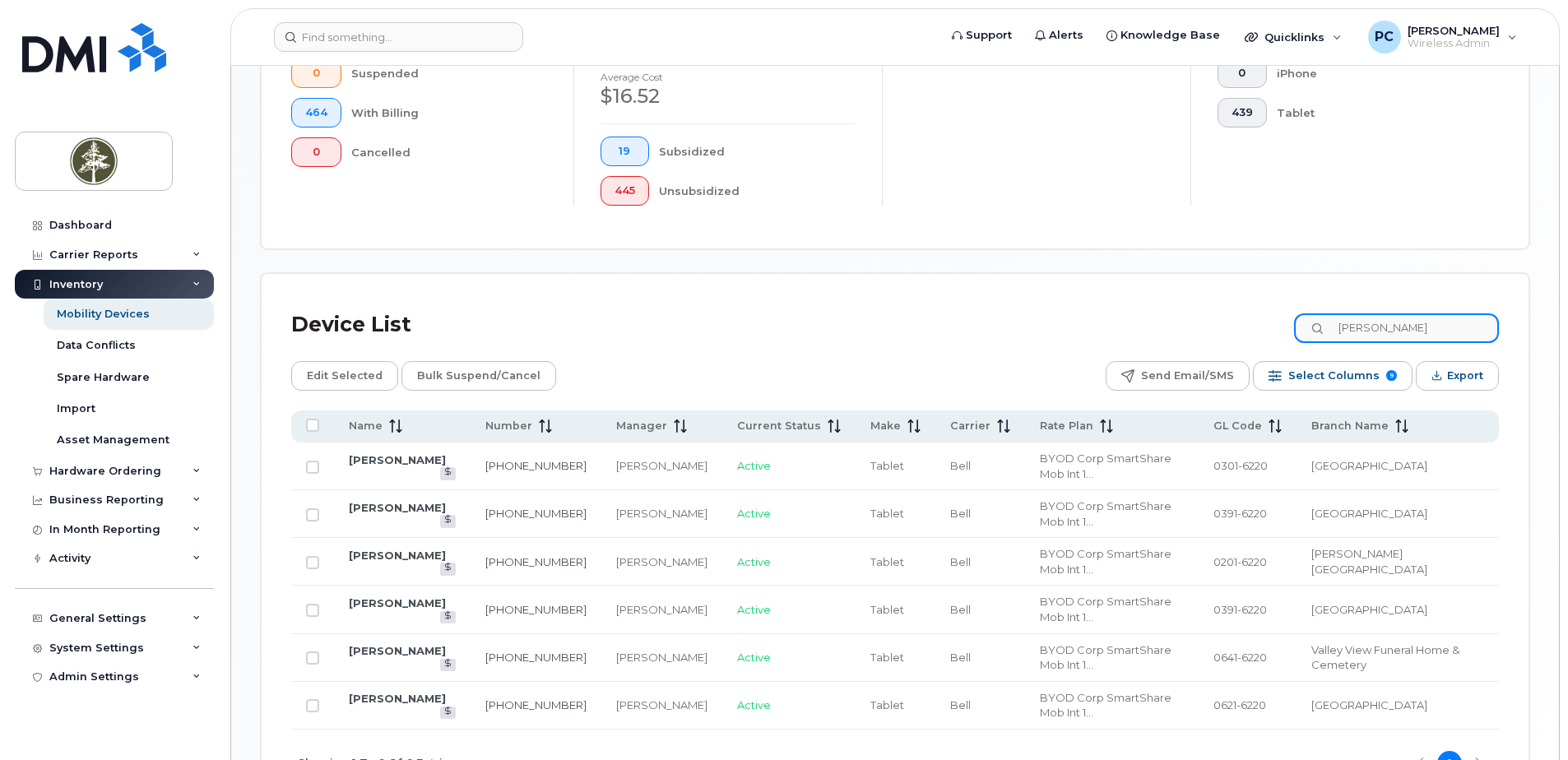
scroll to position [535, 0]
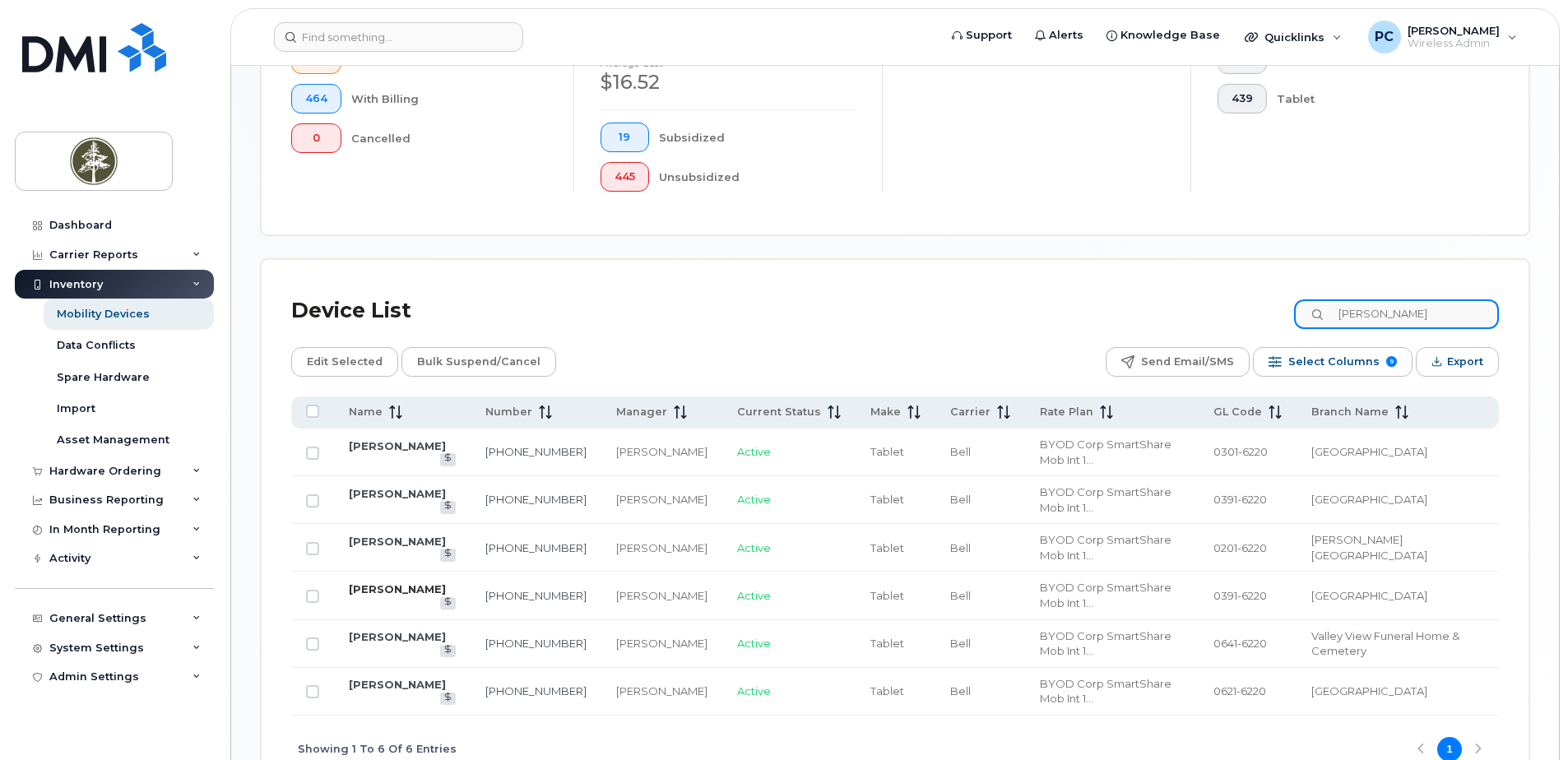
type input "michael"
click at [395, 595] on link "Michael Ball" at bounding box center [397, 588] width 97 height 13
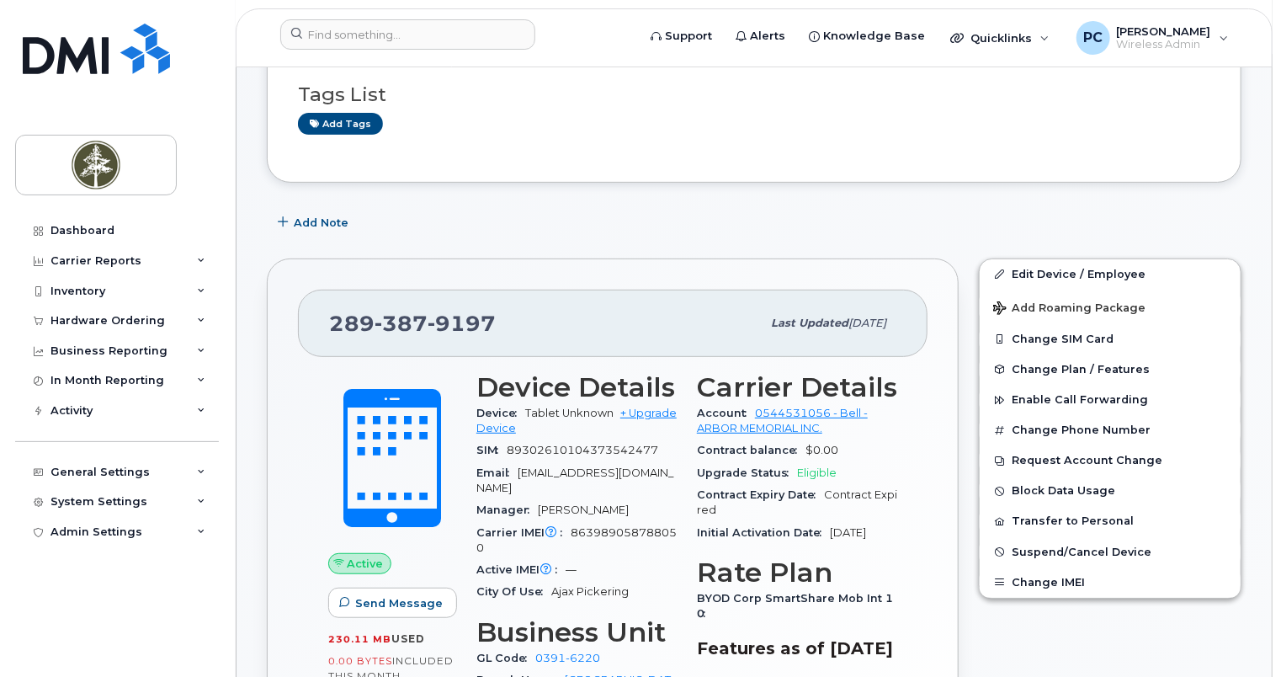
scroll to position [253, 0]
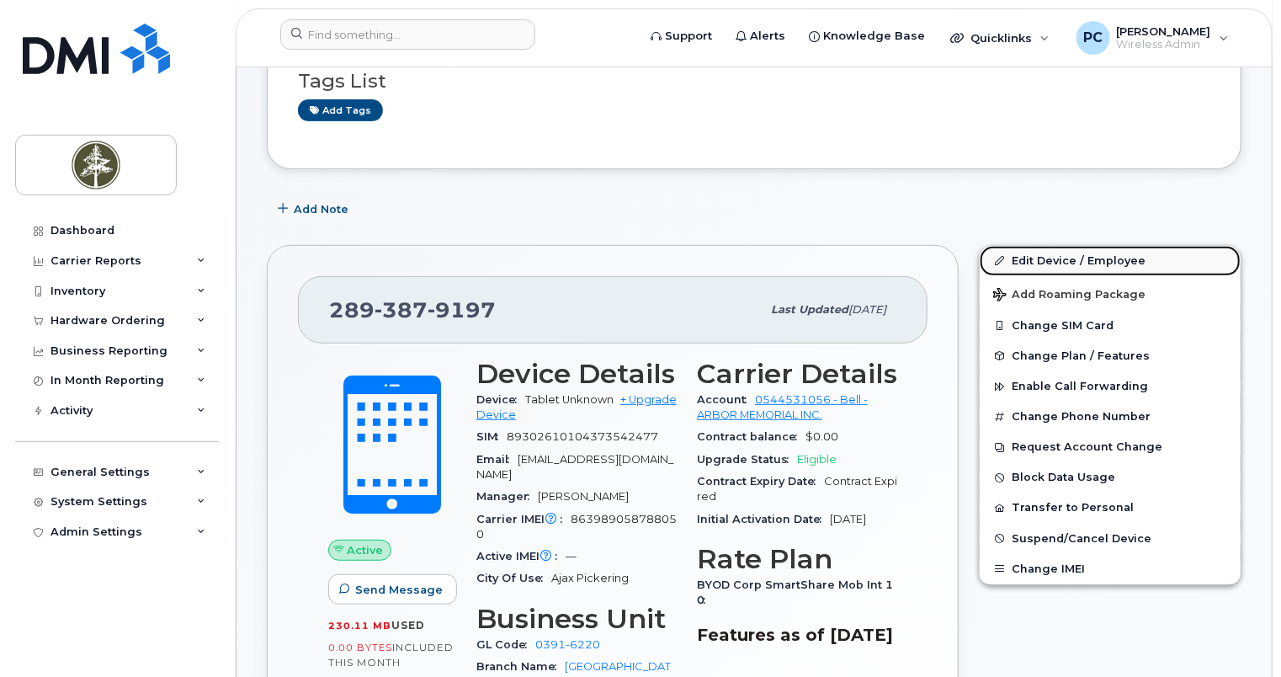
click at [1035, 246] on link "Edit Device / Employee" at bounding box center [1110, 261] width 261 height 30
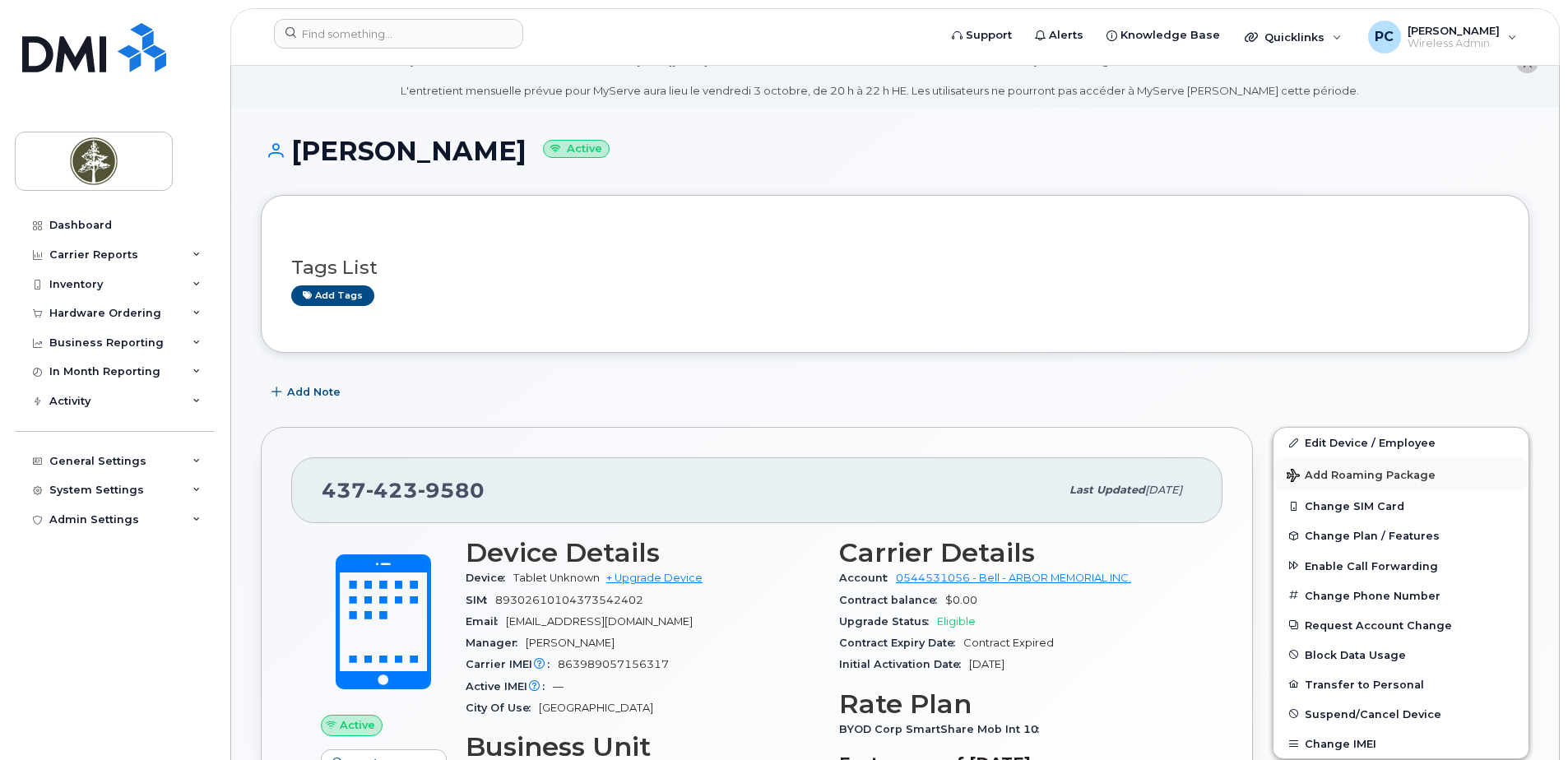
scroll to position [82, 0]
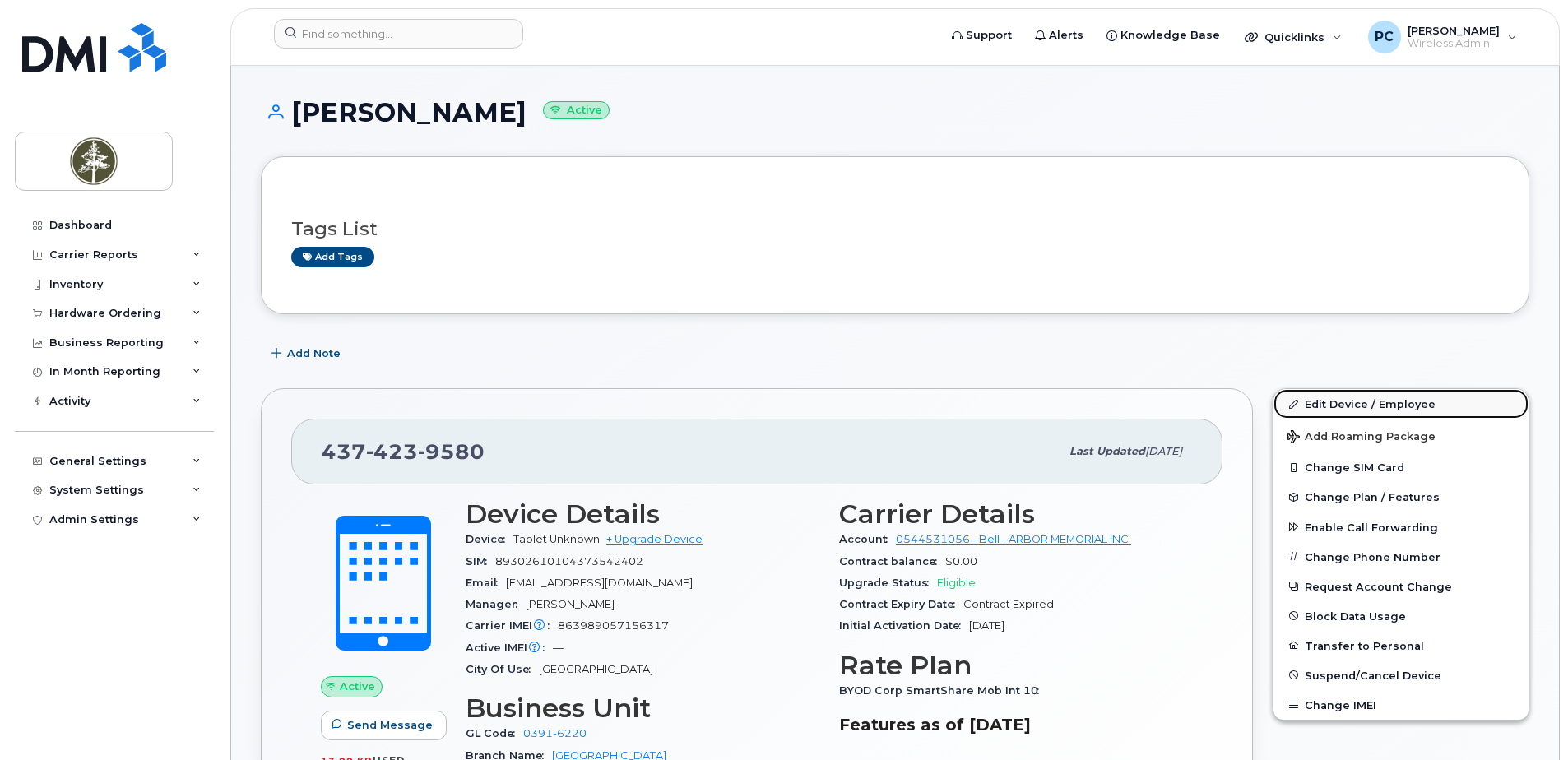
click at [1334, 405] on link "Edit Device / Employee" at bounding box center [1400, 403] width 255 height 29
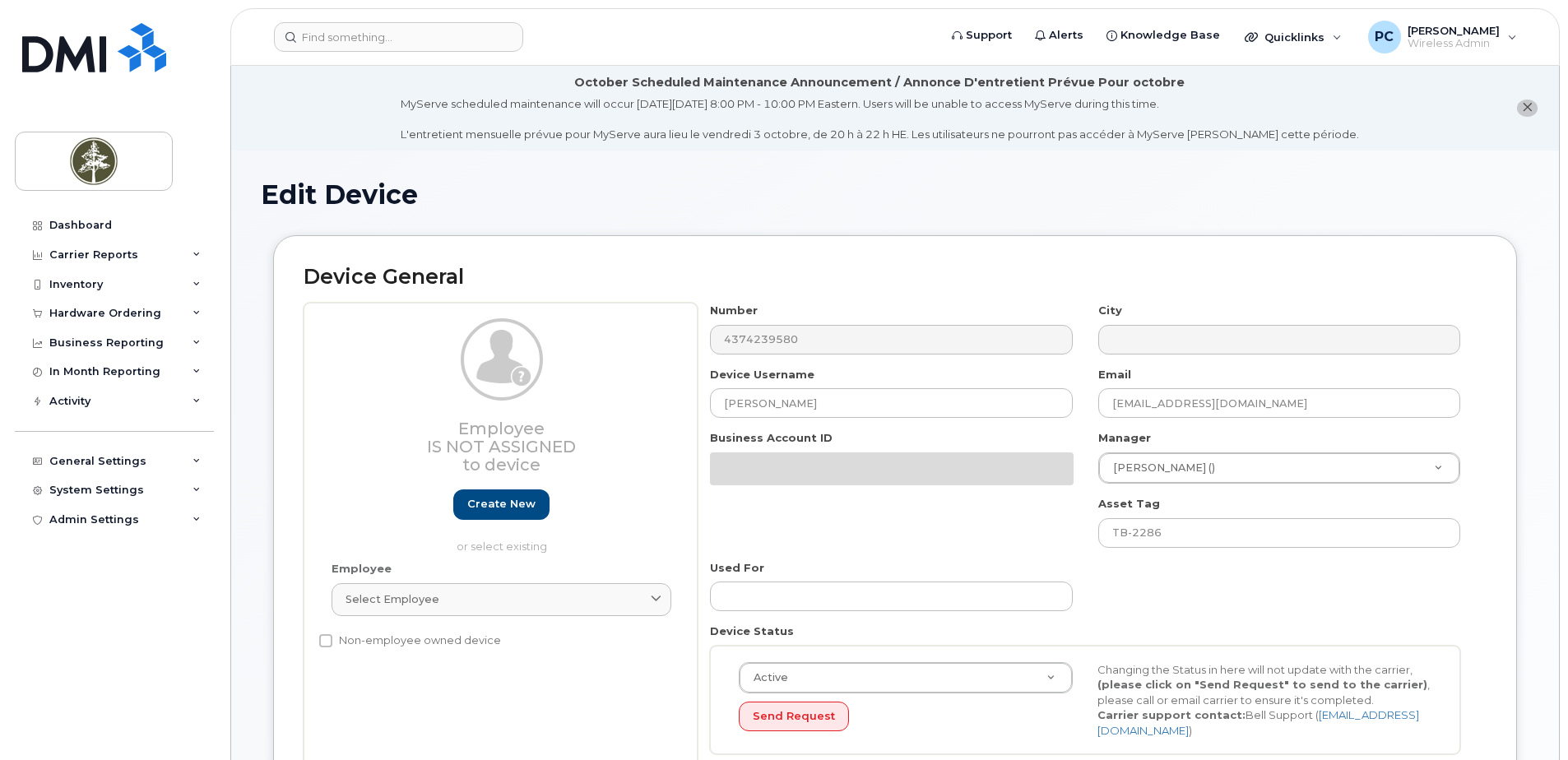
select select "4681752"
select select "4681778"
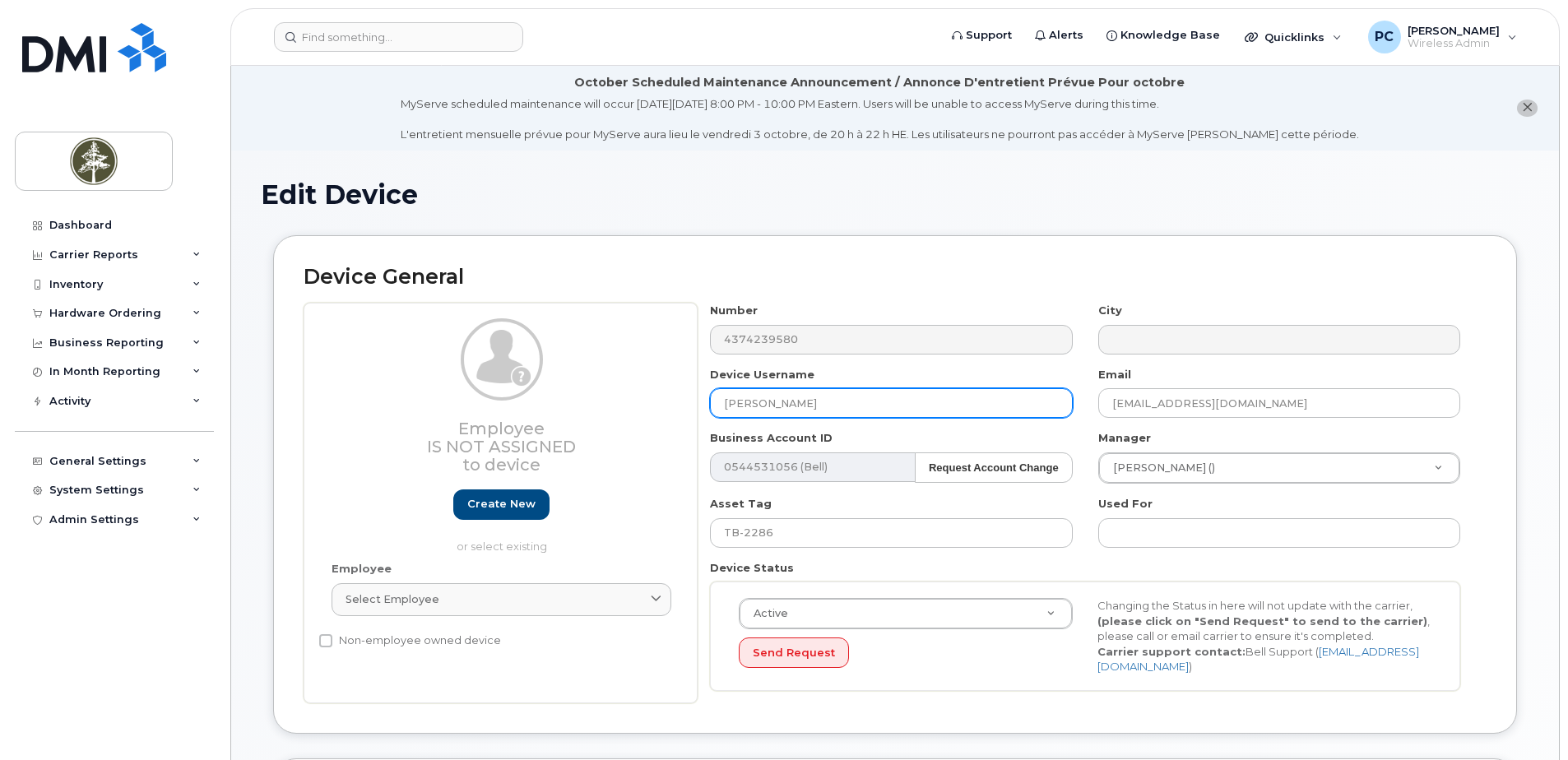
click at [880, 394] on input "Michael Ball" at bounding box center [891, 402] width 361 height 29
click at [816, 402] on input "Michael Ball" at bounding box center [891, 402] width 361 height 29
drag, startPoint x: 807, startPoint y: 402, endPoint x: 695, endPoint y: 408, distance: 112.2
click at [695, 408] on div "Employee Is not assigned to device Create new or select existing Employee Selec…" at bounding box center [895, 503] width 1183 height 401
paste input "[PERSON_NAME]"
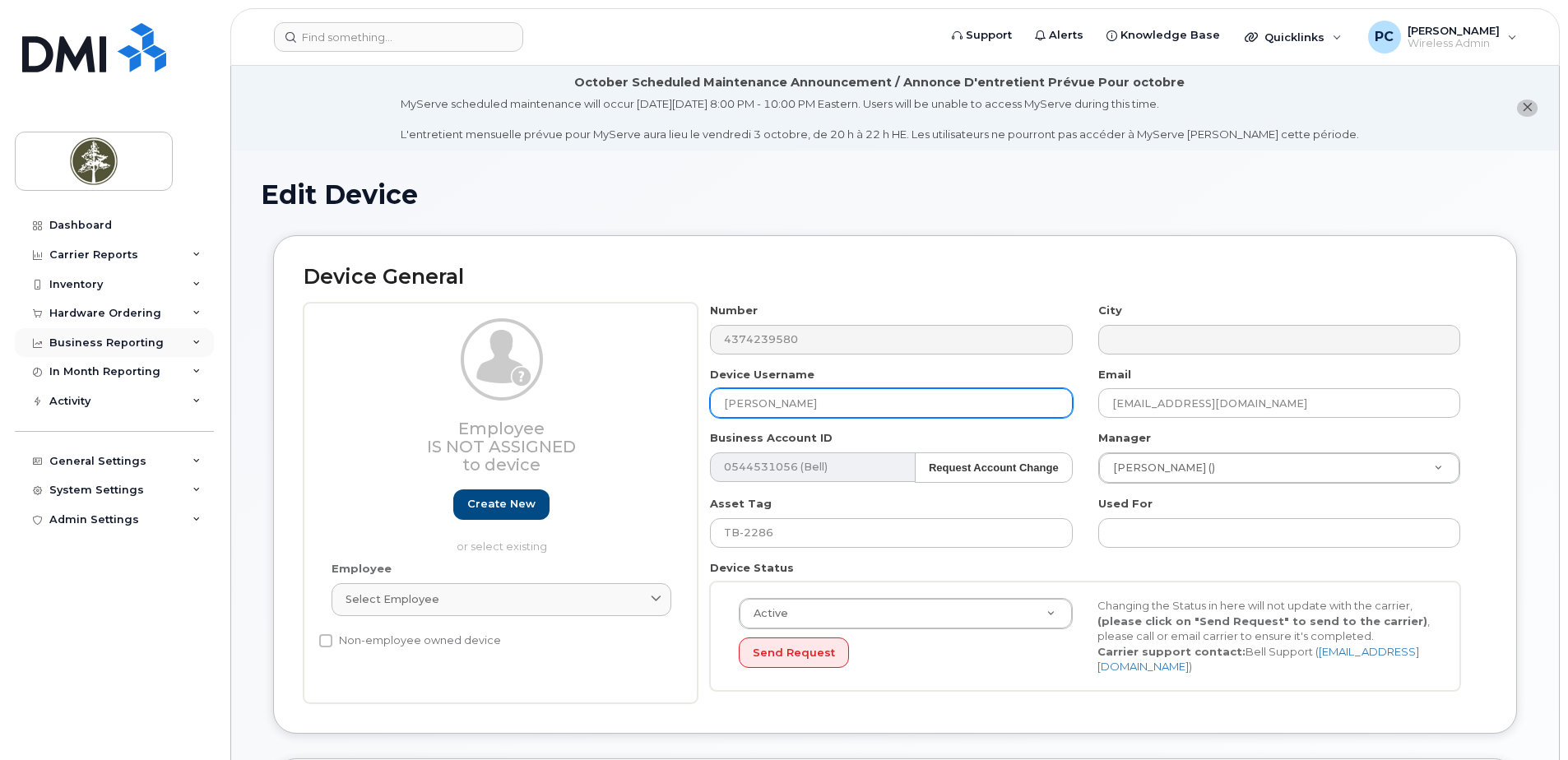
type input "[PERSON_NAME]"
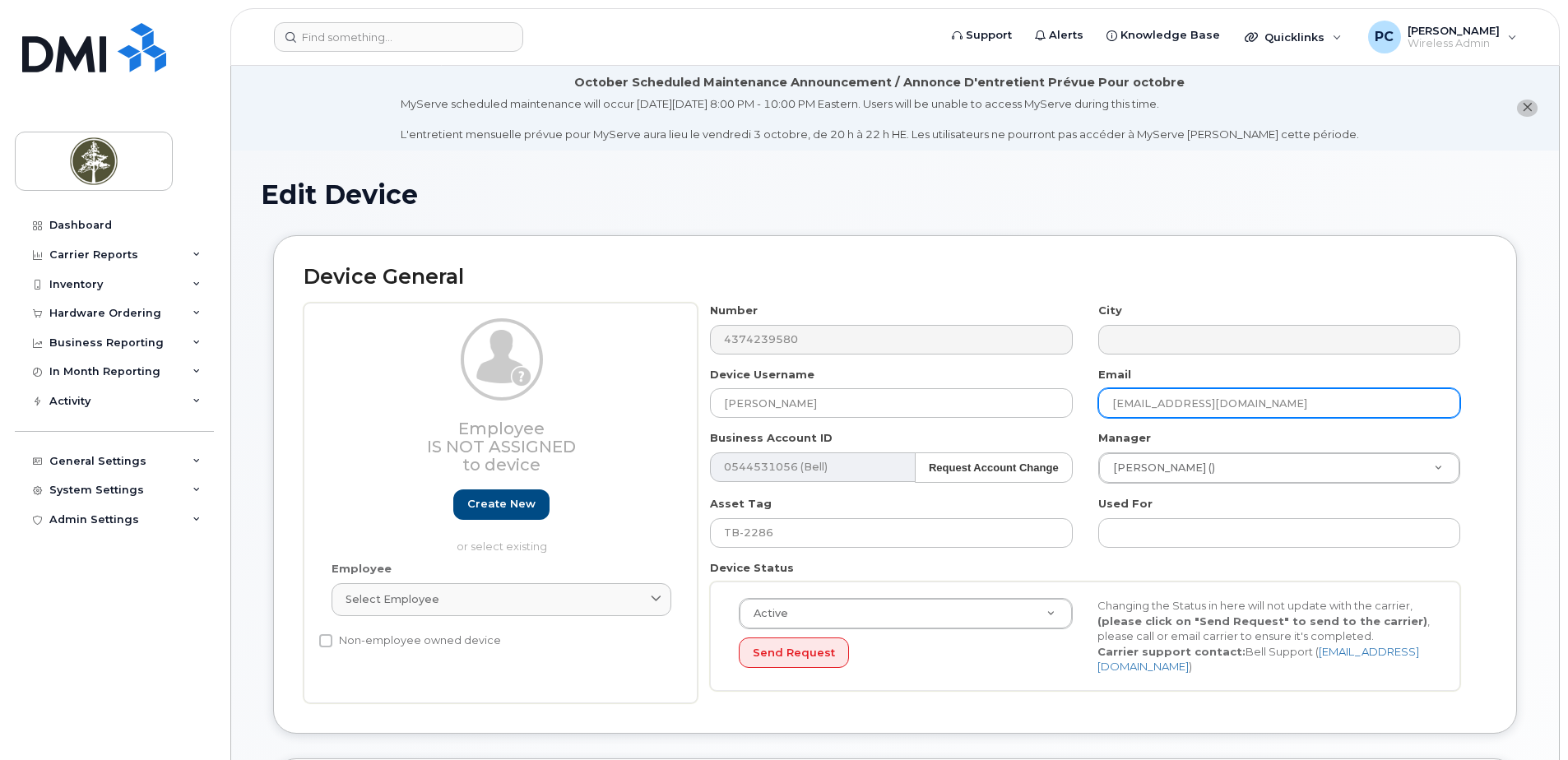
drag, startPoint x: 1141, startPoint y: 399, endPoint x: 1089, endPoint y: 401, distance: 52.0
click at [1089, 401] on div "Email MBall@arbormemorial.com" at bounding box center [1279, 392] width 388 height 52
paste input "Lindon A Lowe"
click at [1164, 400] on input "Lindon A Lowe@arbormemorial.com" at bounding box center [1279, 402] width 361 height 29
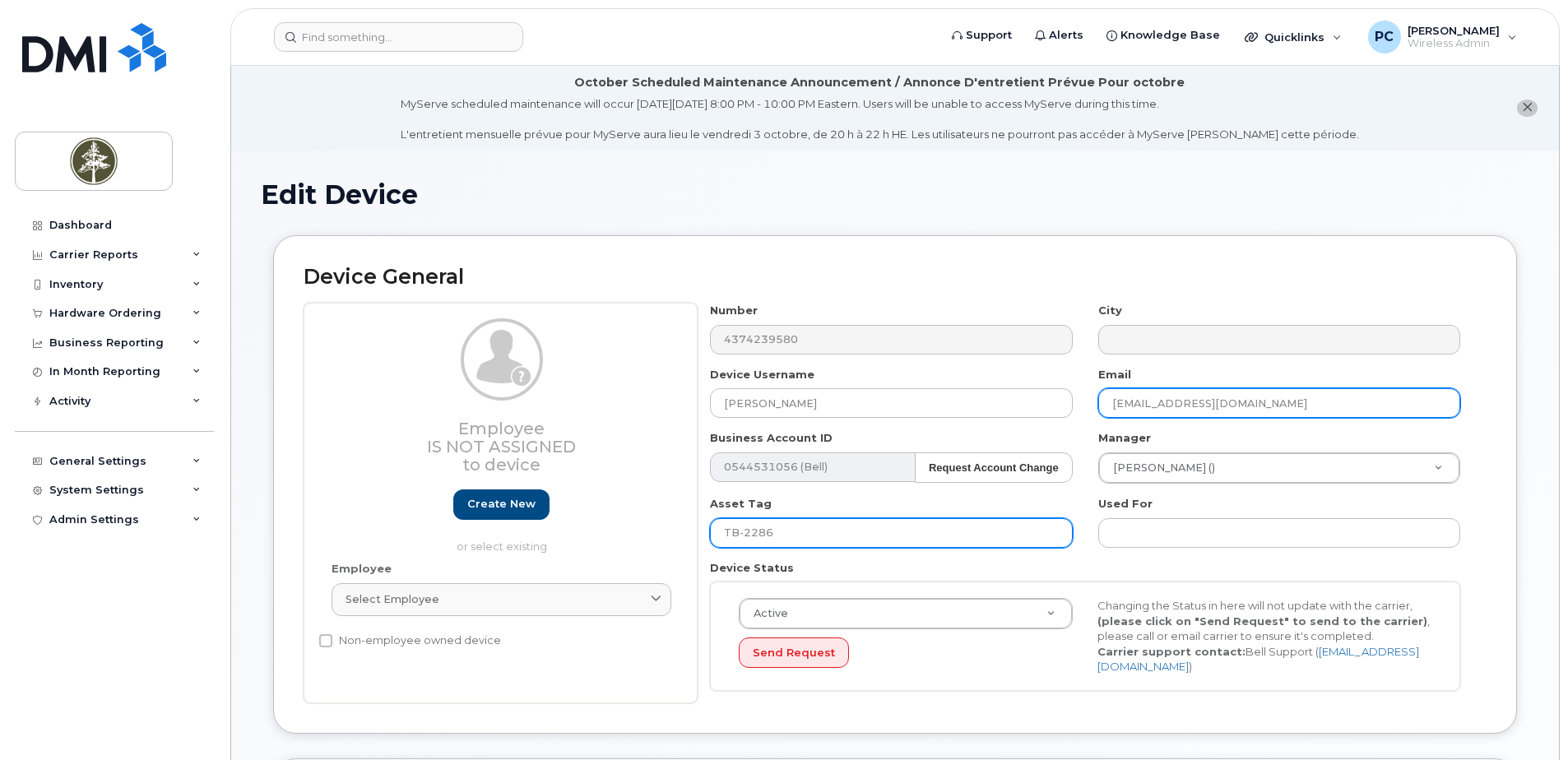
type input "LLowe@arbormemorial.com"
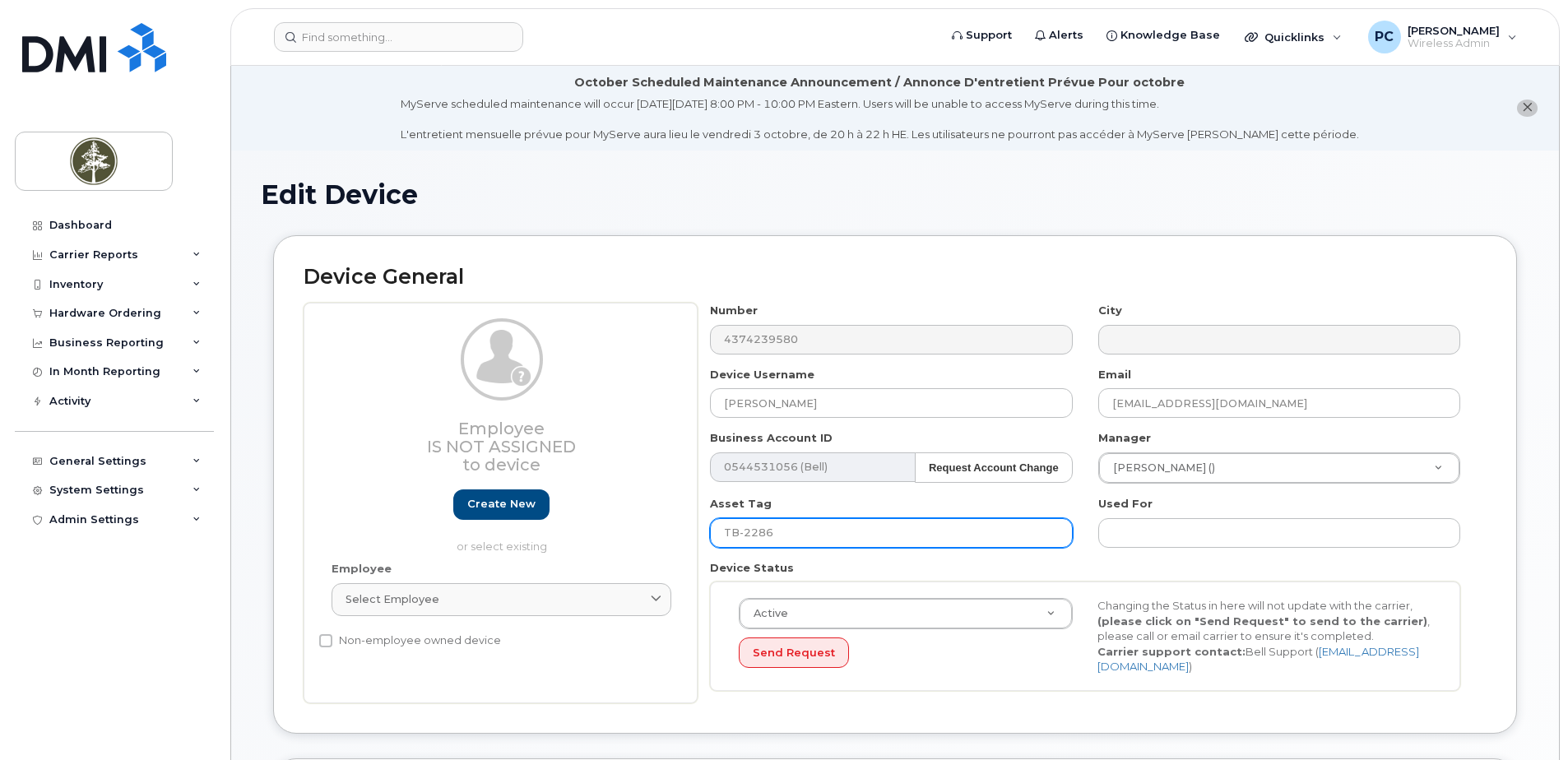
click at [831, 533] on input "TB-2286" at bounding box center [891, 532] width 361 height 29
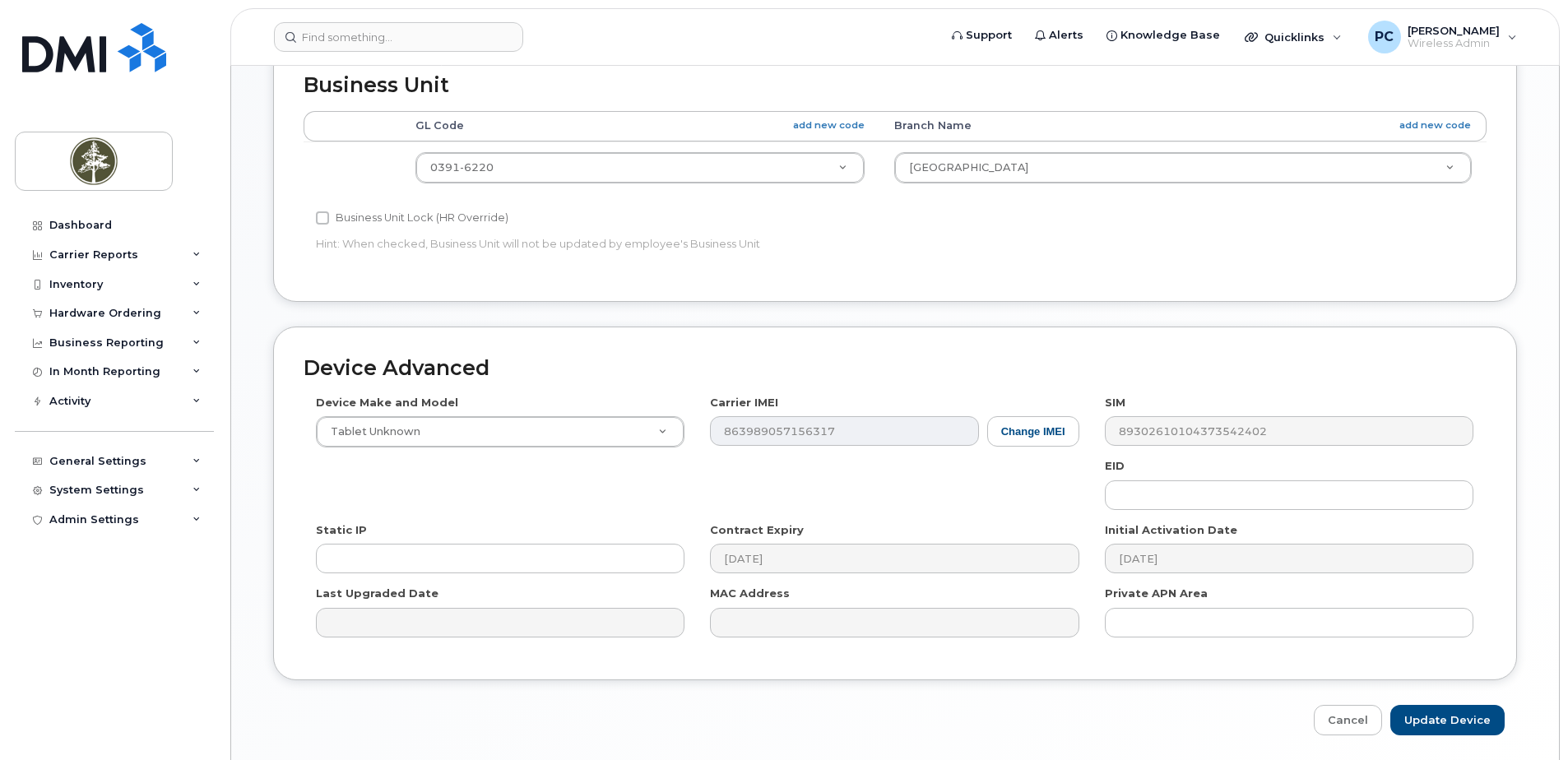
scroll to position [740, 0]
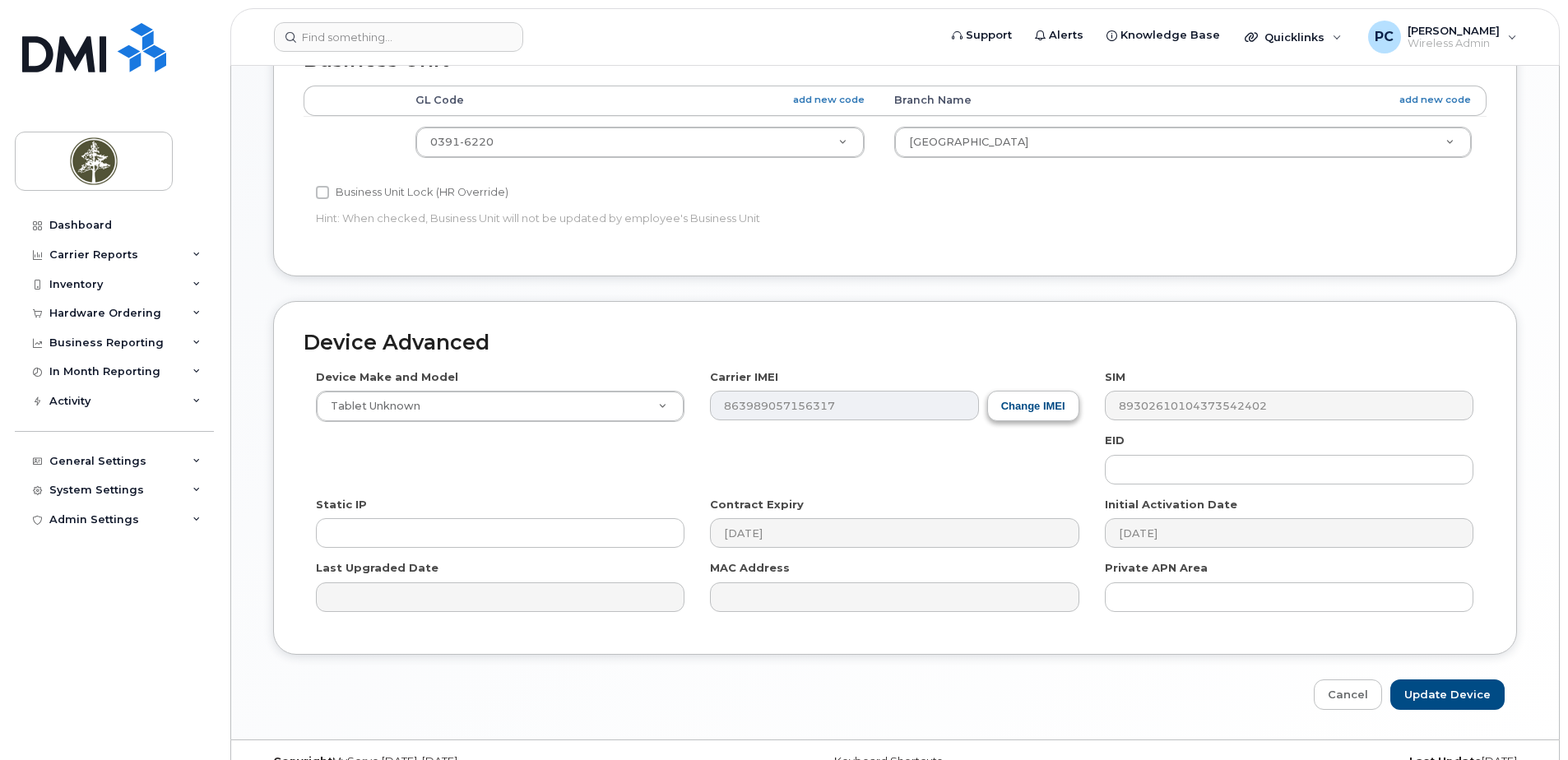
type input "TB-2298"
click at [1027, 409] on button "Change IMEI" at bounding box center [1033, 405] width 92 height 30
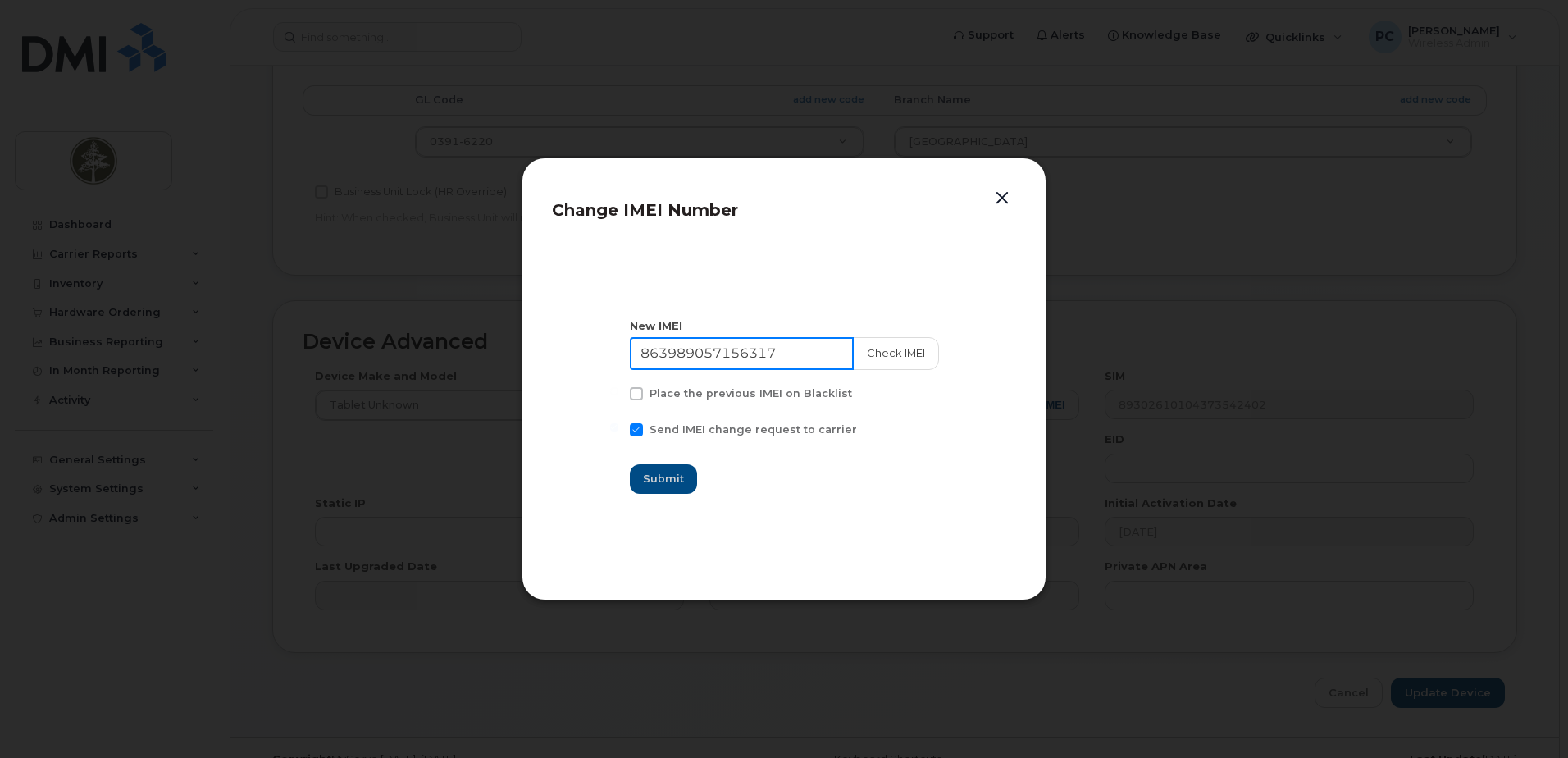
drag, startPoint x: 790, startPoint y: 352, endPoint x: 602, endPoint y: 356, distance: 188.0
click at [602, 356] on section "New IMEI 863989057156317 Check IMEI Place the previous IMEI on Blacklist Send I…" at bounding box center [784, 405] width 464 height 328
type input "863989058788050"
drag, startPoint x: 818, startPoint y: 352, endPoint x: 552, endPoint y: 367, distance: 266.4
click at [552, 367] on section "New IMEI 863989058788050 Check IMEI Place the previous IMEI on Blacklist Send I…" at bounding box center [784, 405] width 464 height 328
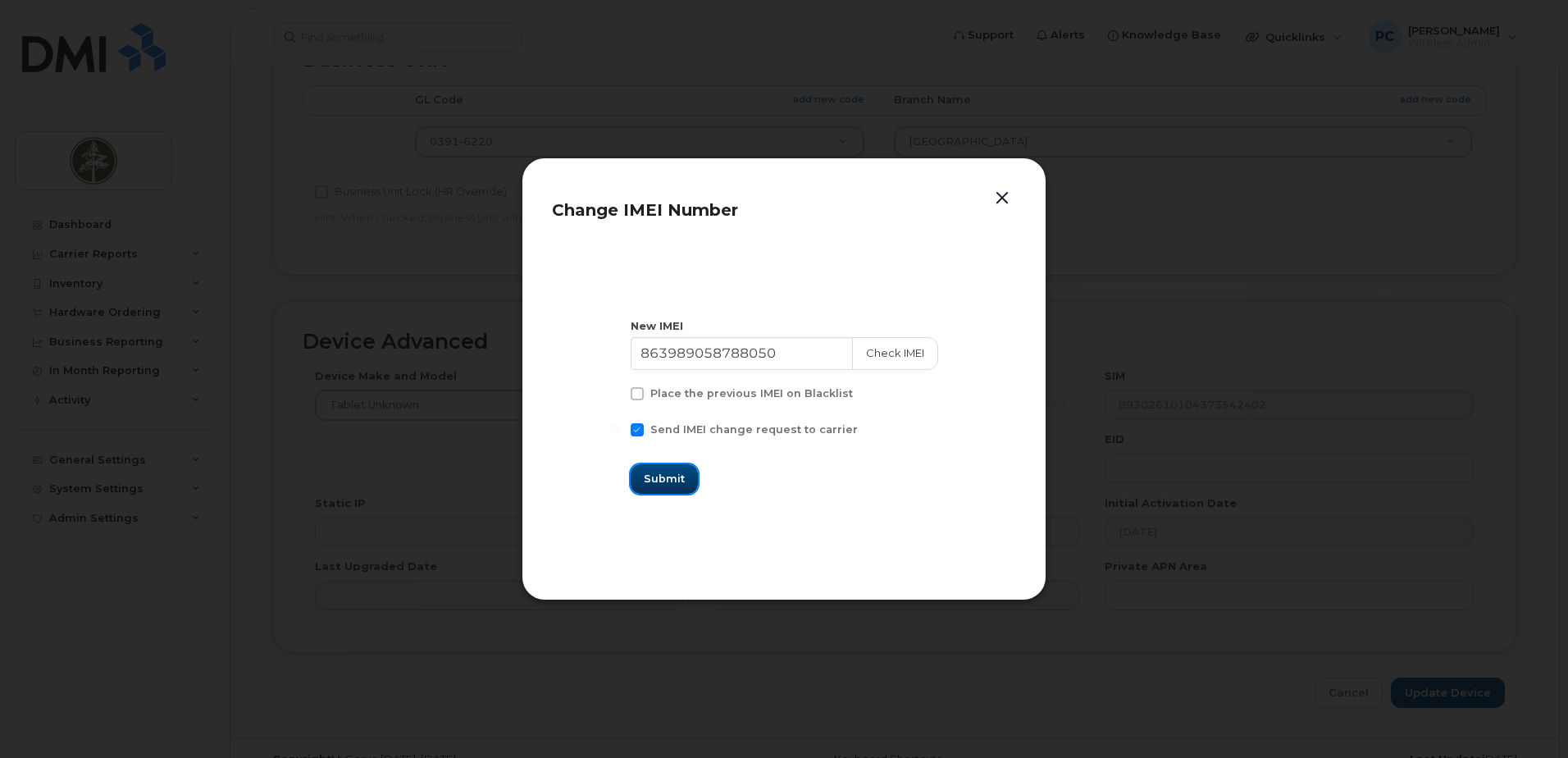
click at [696, 476] on button "Submit" at bounding box center [663, 478] width 67 height 29
type input "863989058788050"
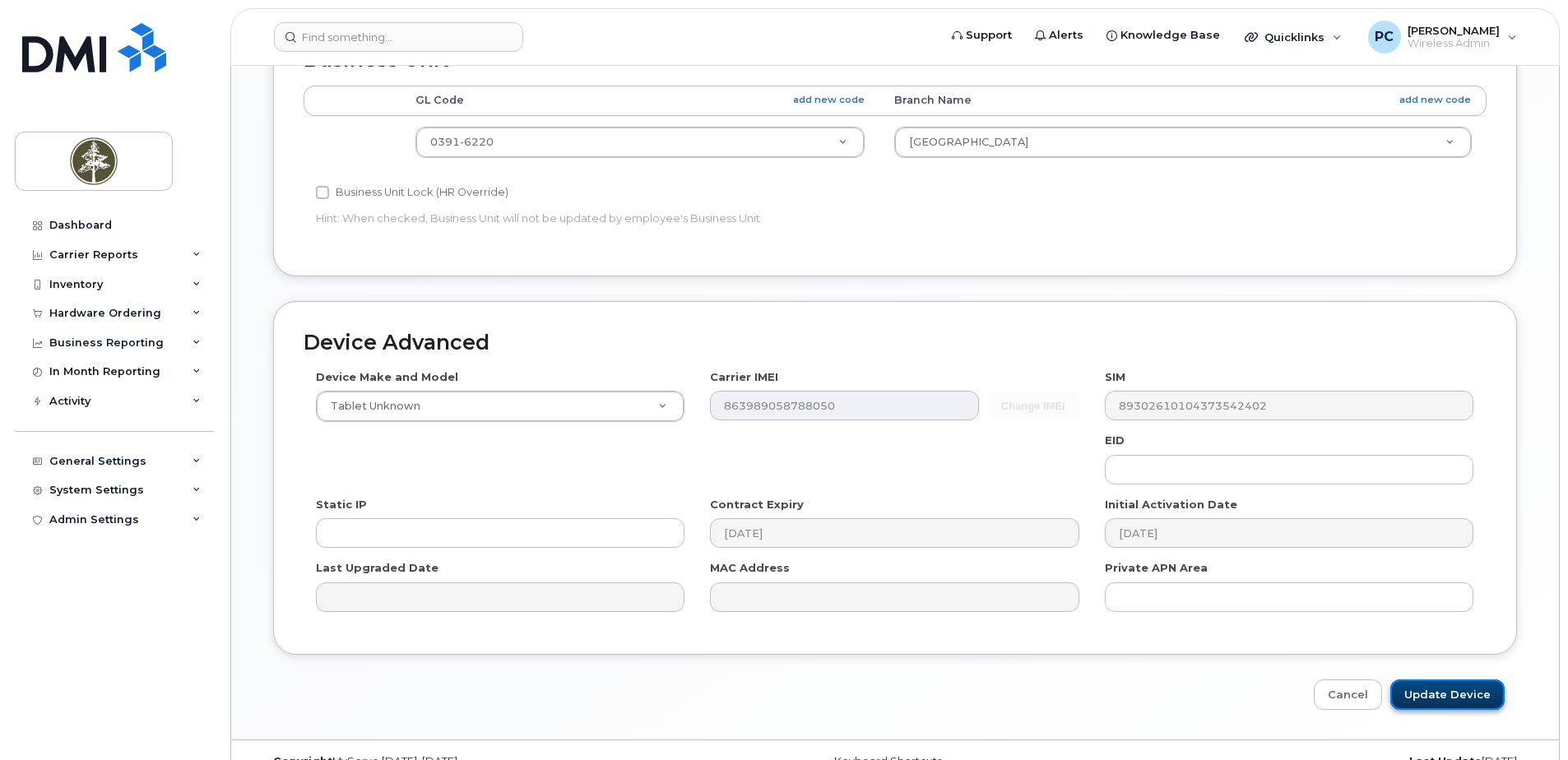
click at [1480, 692] on input "Update Device" at bounding box center [1447, 694] width 114 height 30
type input "Saving..."
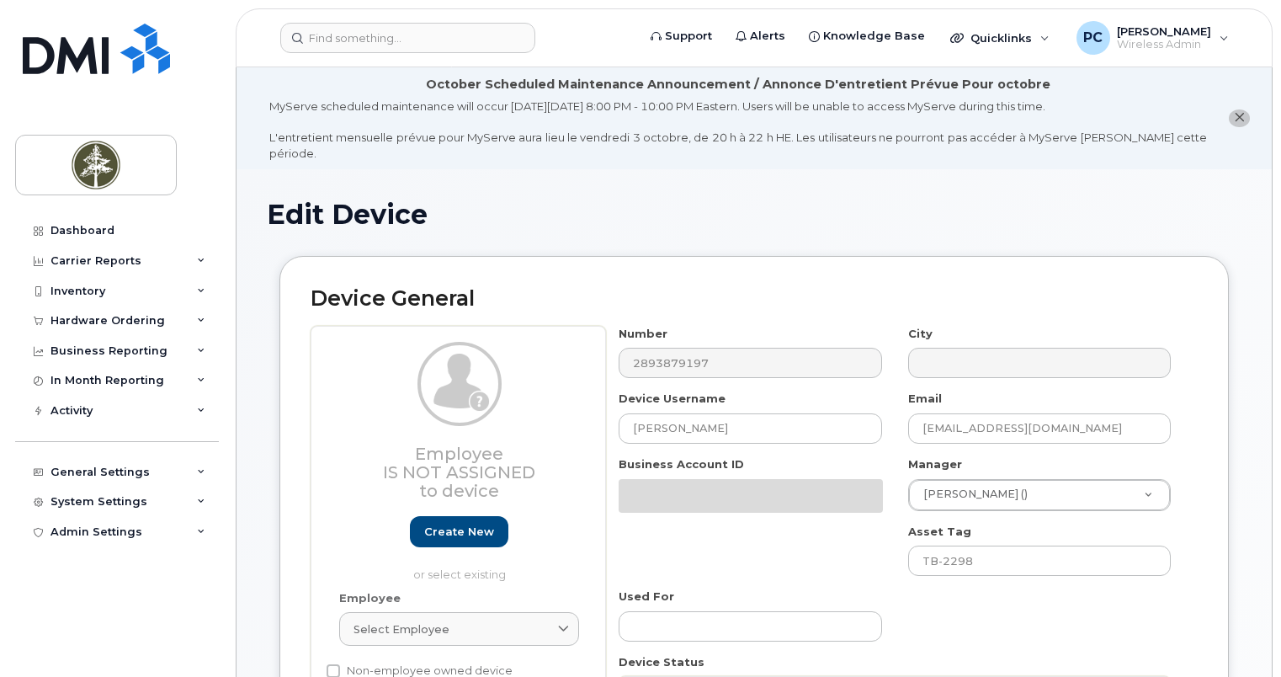
select select "4681752"
select select "4681778"
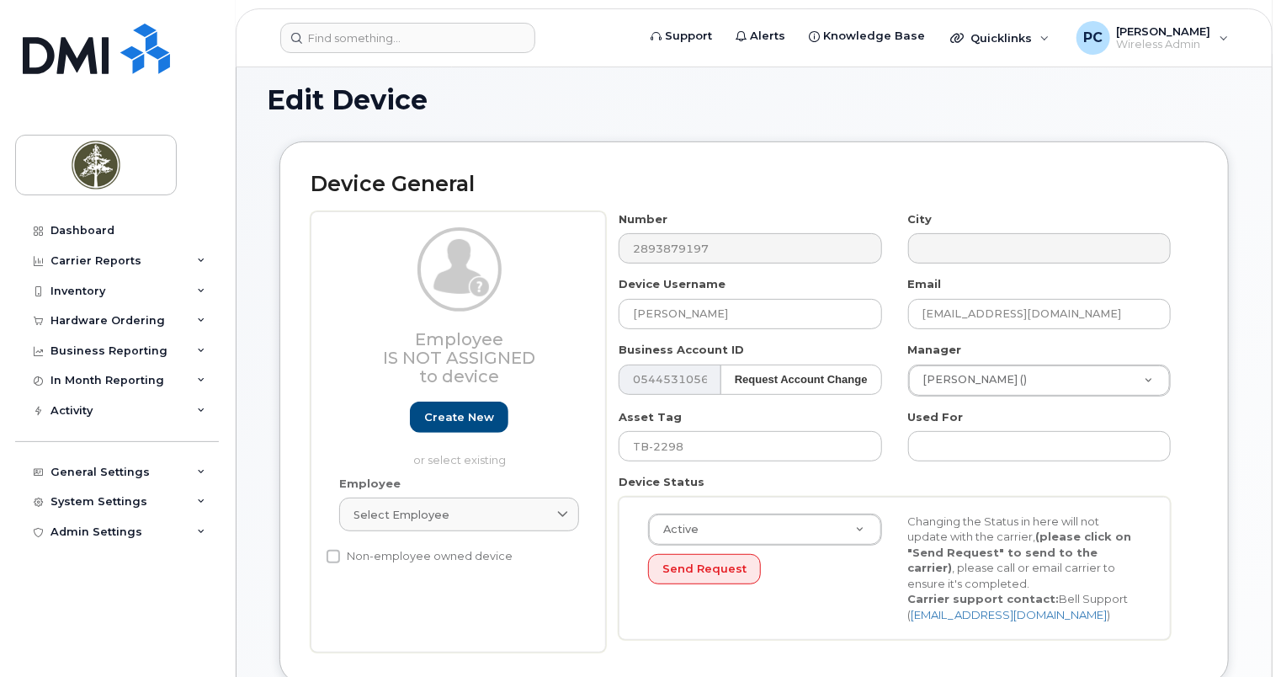
scroll to position [253, 0]
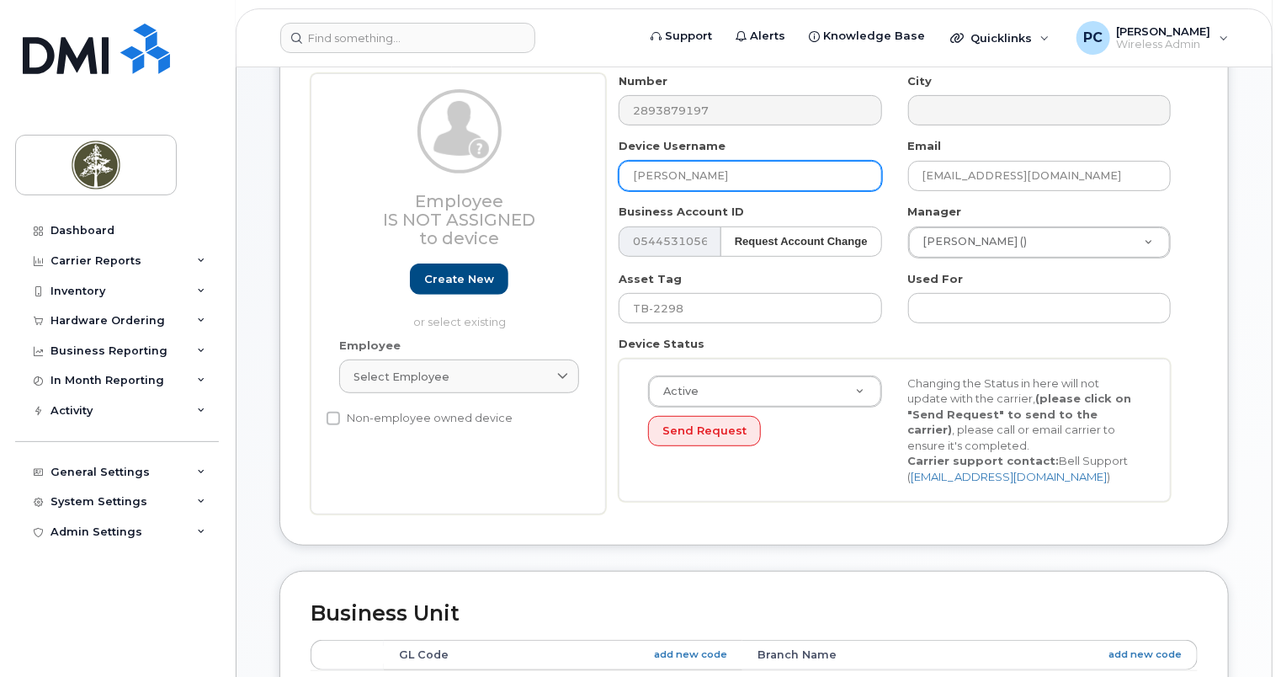
drag, startPoint x: 716, startPoint y: 163, endPoint x: 590, endPoint y: 170, distance: 126.5
click at [590, 170] on div "Employee Is not assigned to device Create new or select existing Employee Selec…" at bounding box center [754, 293] width 887 height 441
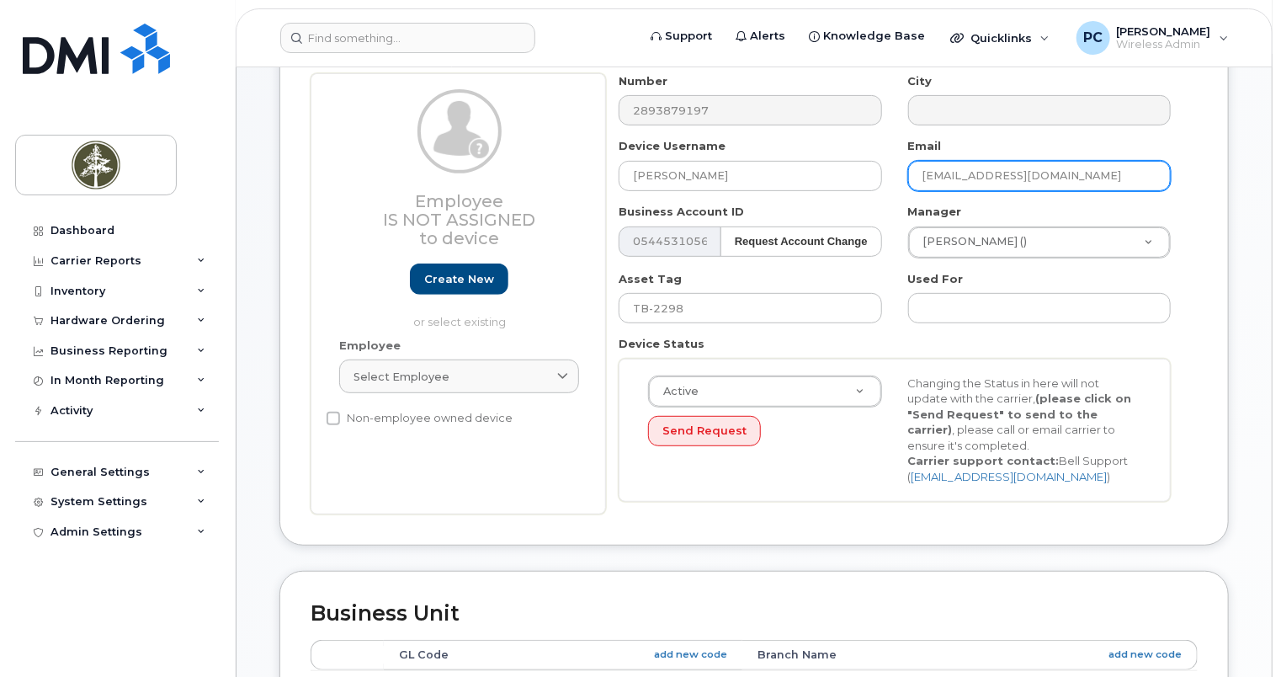
drag, startPoint x: 950, startPoint y: 160, endPoint x: 900, endPoint y: 161, distance: 50.5
click at [900, 161] on div "Email [EMAIL_ADDRESS][DOMAIN_NAME]" at bounding box center [1040, 164] width 289 height 53
paste input "Lindon A L"
drag, startPoint x: 1002, startPoint y: 157, endPoint x: 909, endPoint y: 160, distance: 92.7
click at [909, 161] on input "Lindon A [EMAIL_ADDRESS][DOMAIN_NAME]" at bounding box center [1039, 176] width 263 height 30
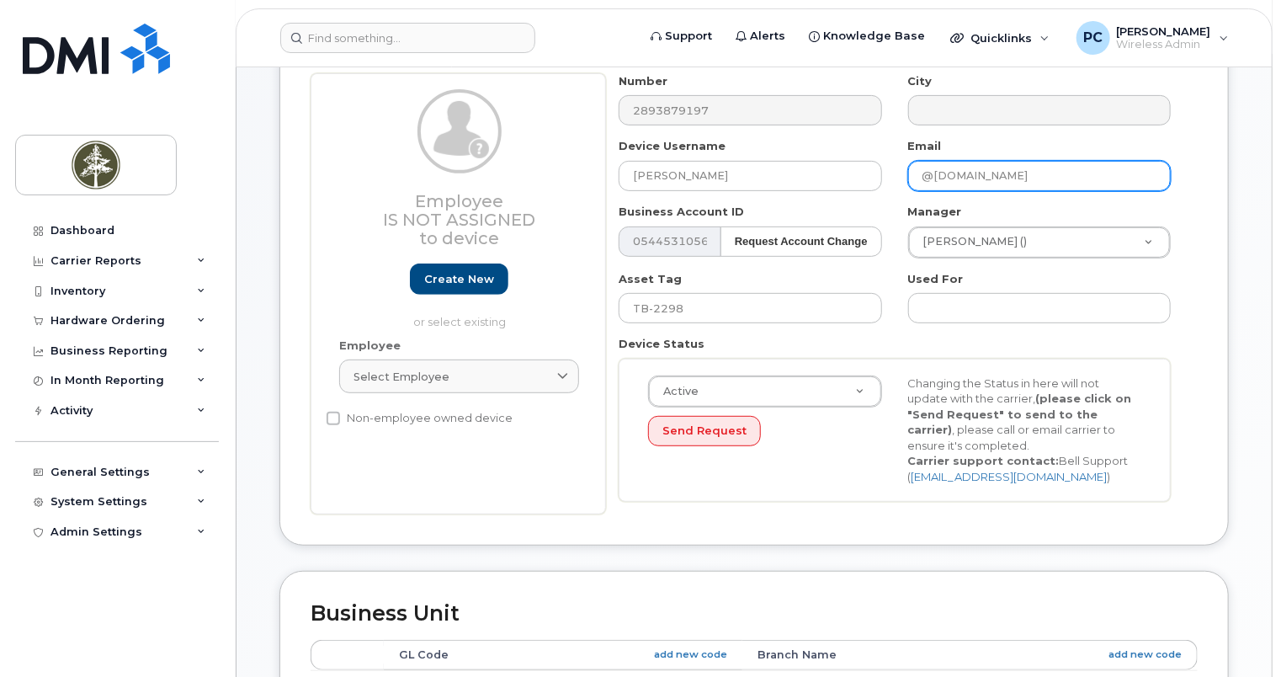
type input "@[DOMAIN_NAME]"
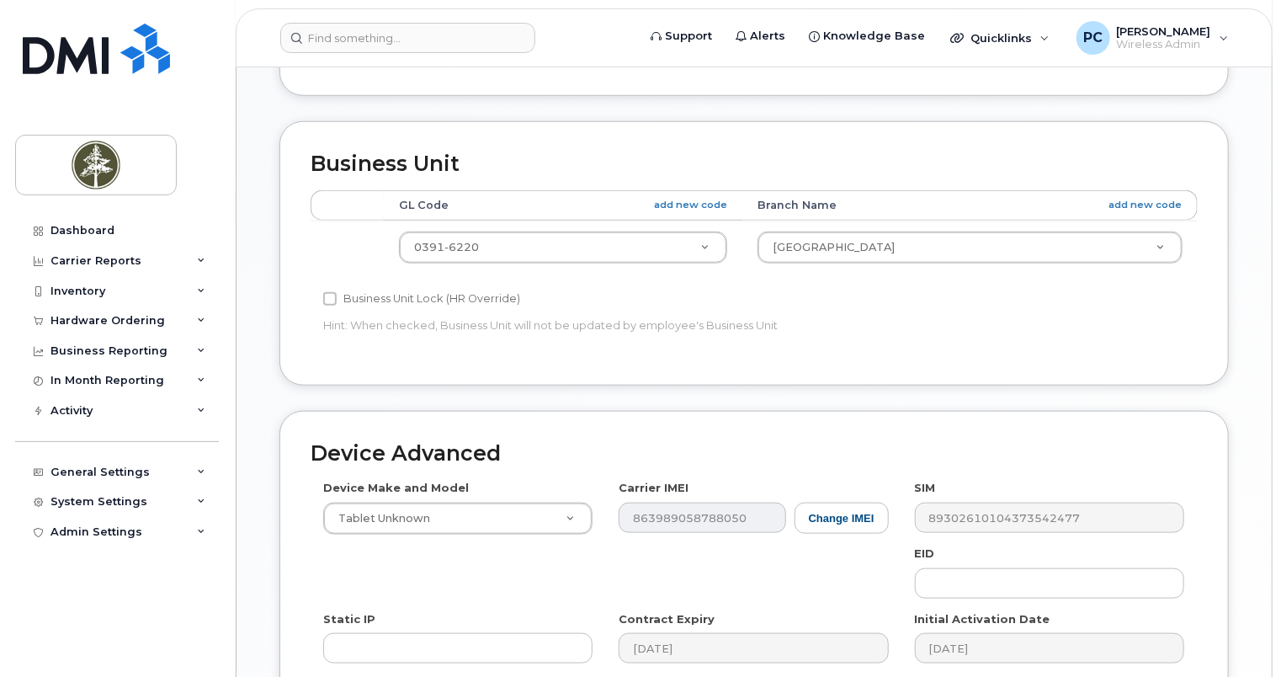
scroll to position [758, 0]
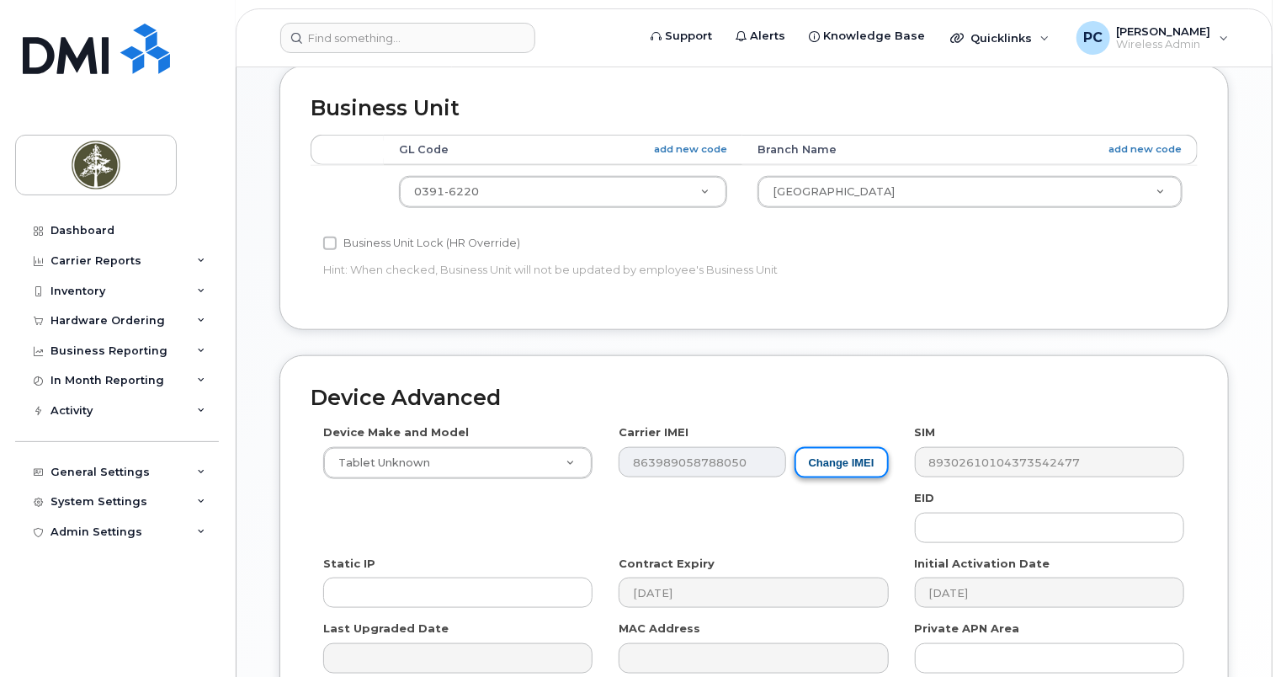
click at [805, 447] on button "Change IMEI" at bounding box center [842, 462] width 94 height 31
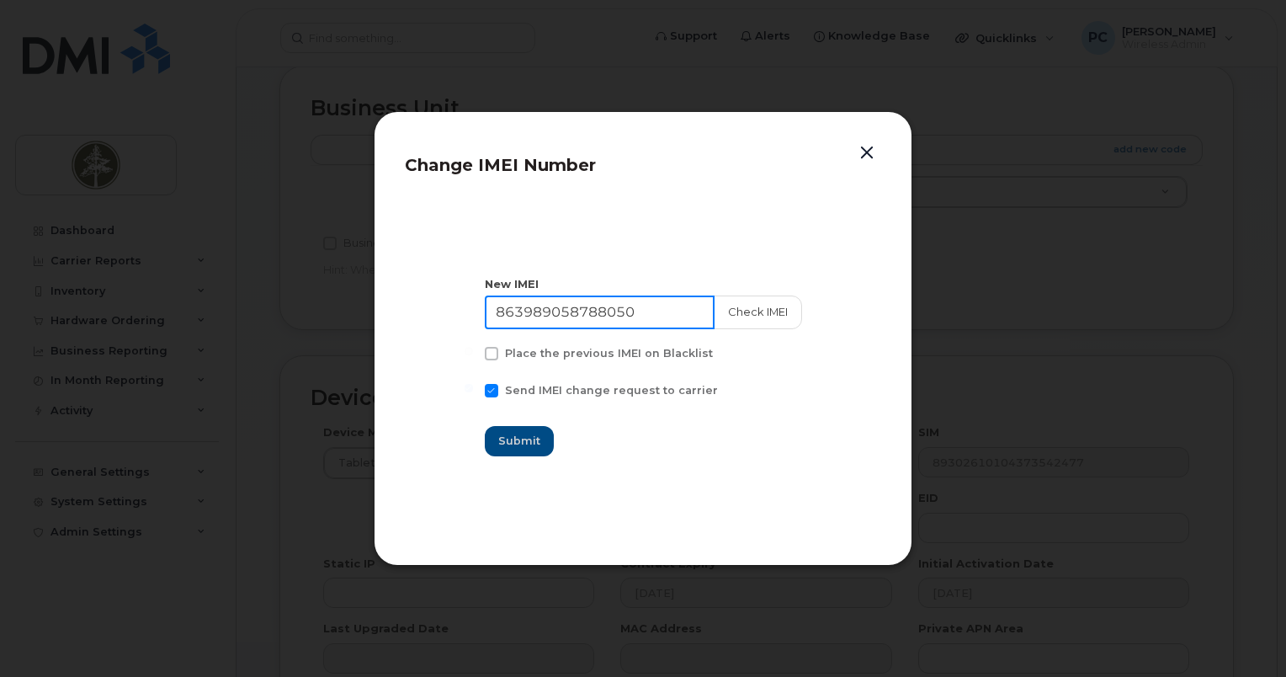
drag, startPoint x: 665, startPoint y: 317, endPoint x: 454, endPoint y: 317, distance: 211.3
click at [454, 317] on section "New IMEI 863989058788050 Check IMEI Place the previous IMEI on Blacklist Send I…" at bounding box center [643, 366] width 476 height 337
click at [859, 146] on button "button" at bounding box center [866, 153] width 25 height 24
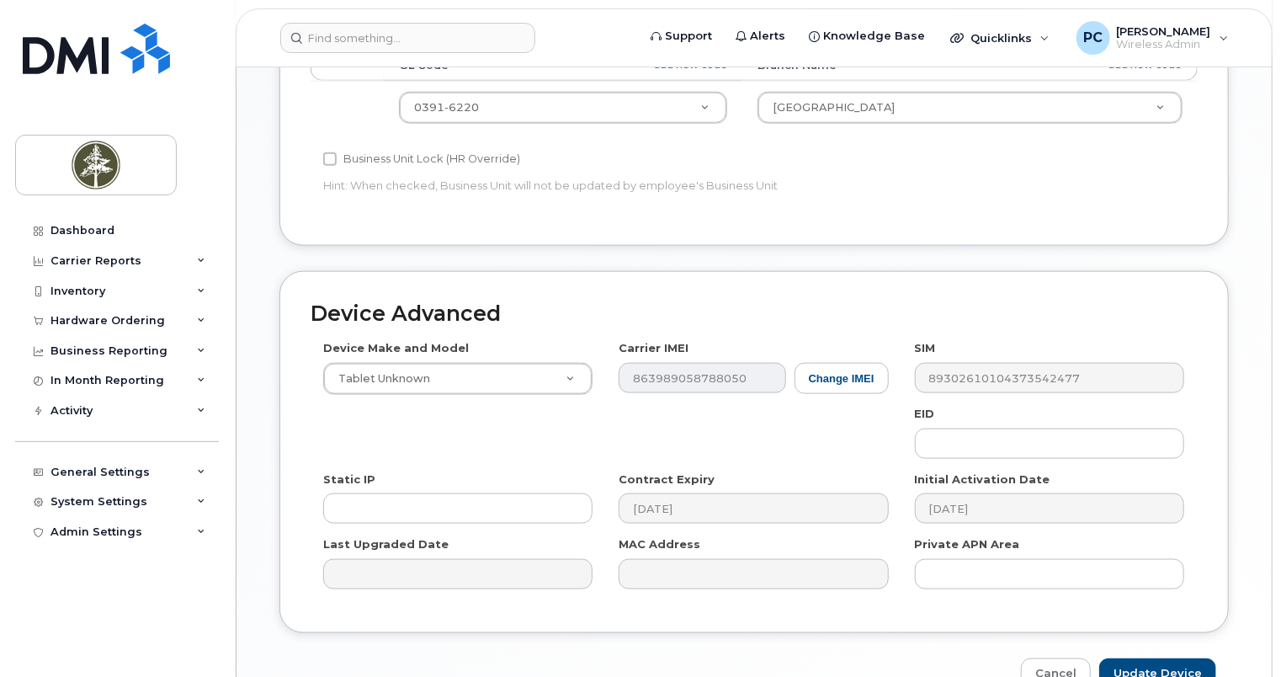
scroll to position [919, 0]
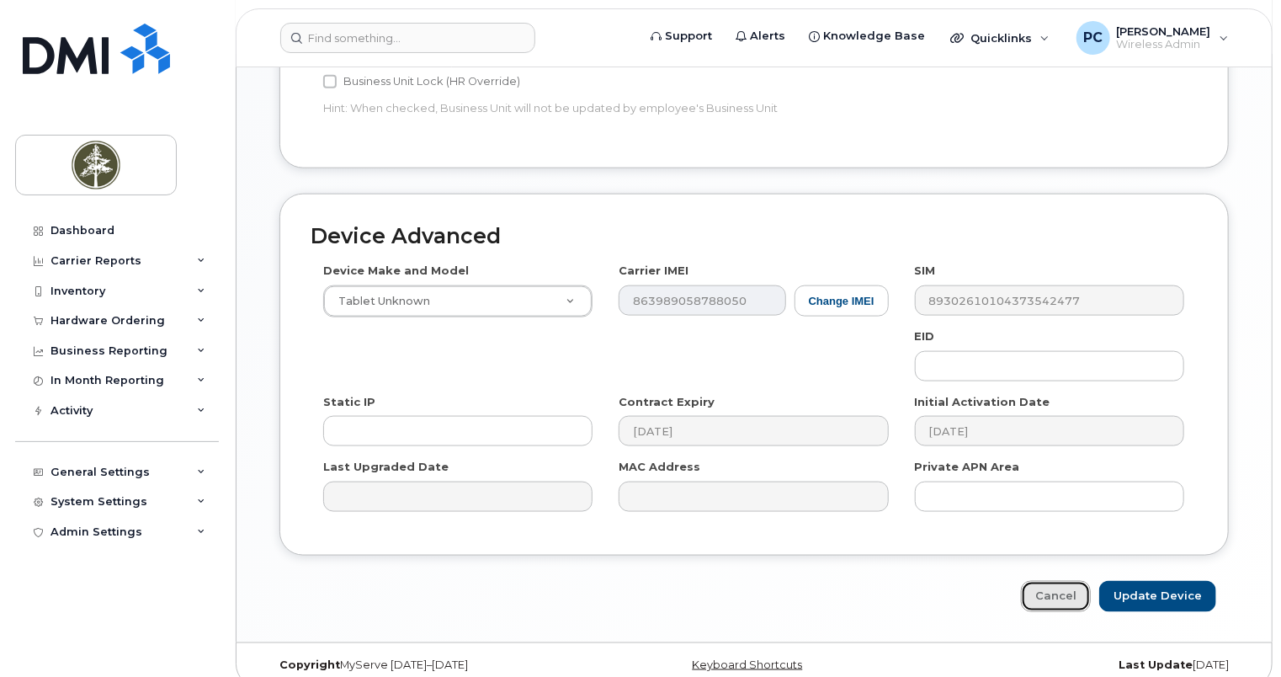
click at [1074, 581] on link "Cancel" at bounding box center [1056, 596] width 70 height 31
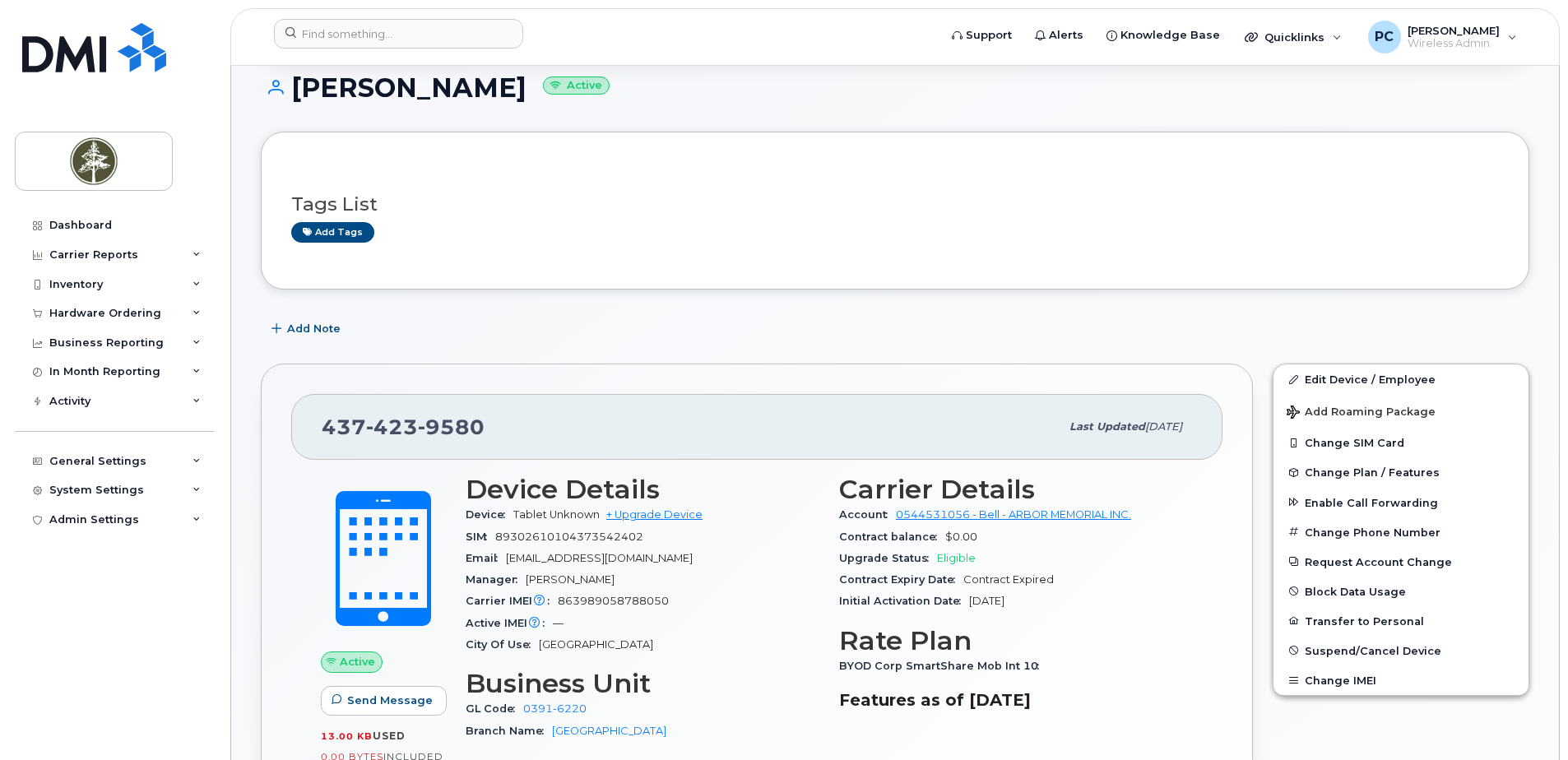
scroll to position [329, 0]
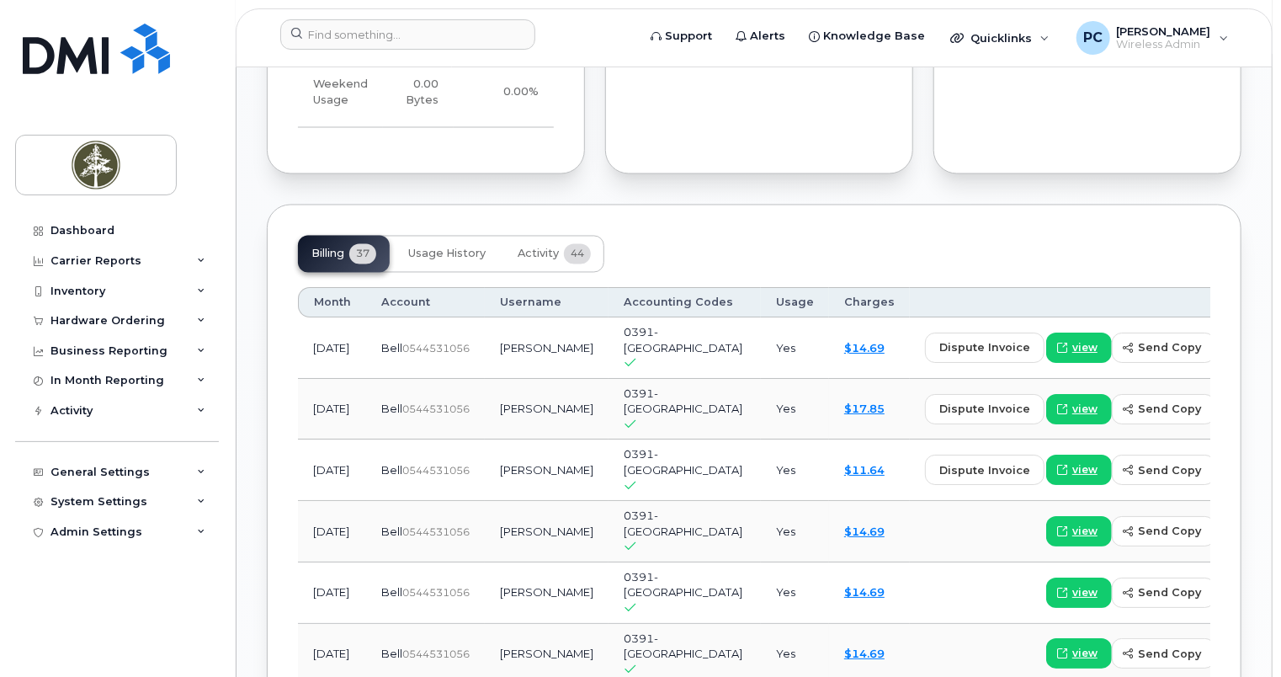
scroll to position [1599, 0]
